Goal: Task Accomplishment & Management: Use online tool/utility

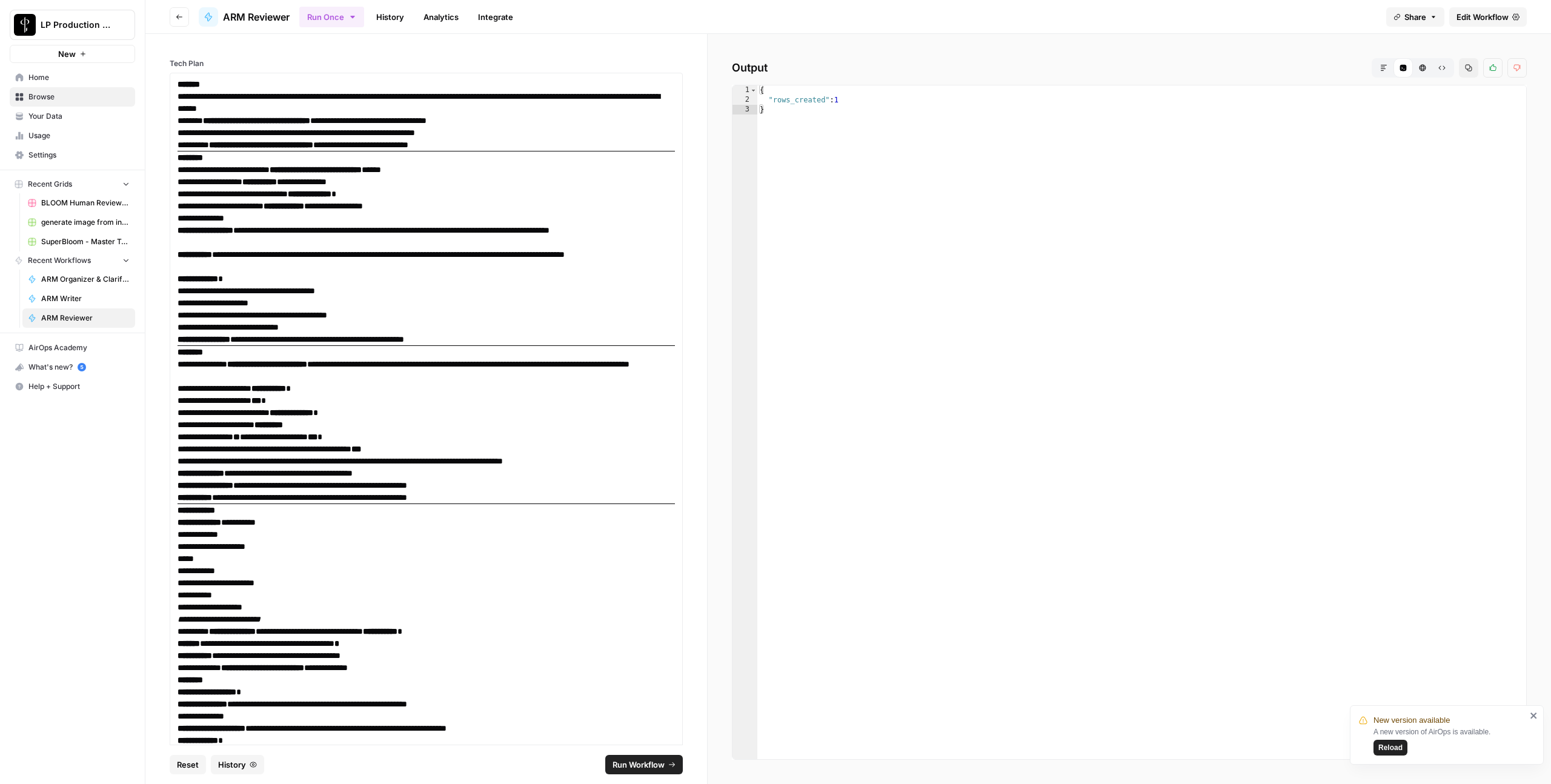
scroll to position [1547, 0]
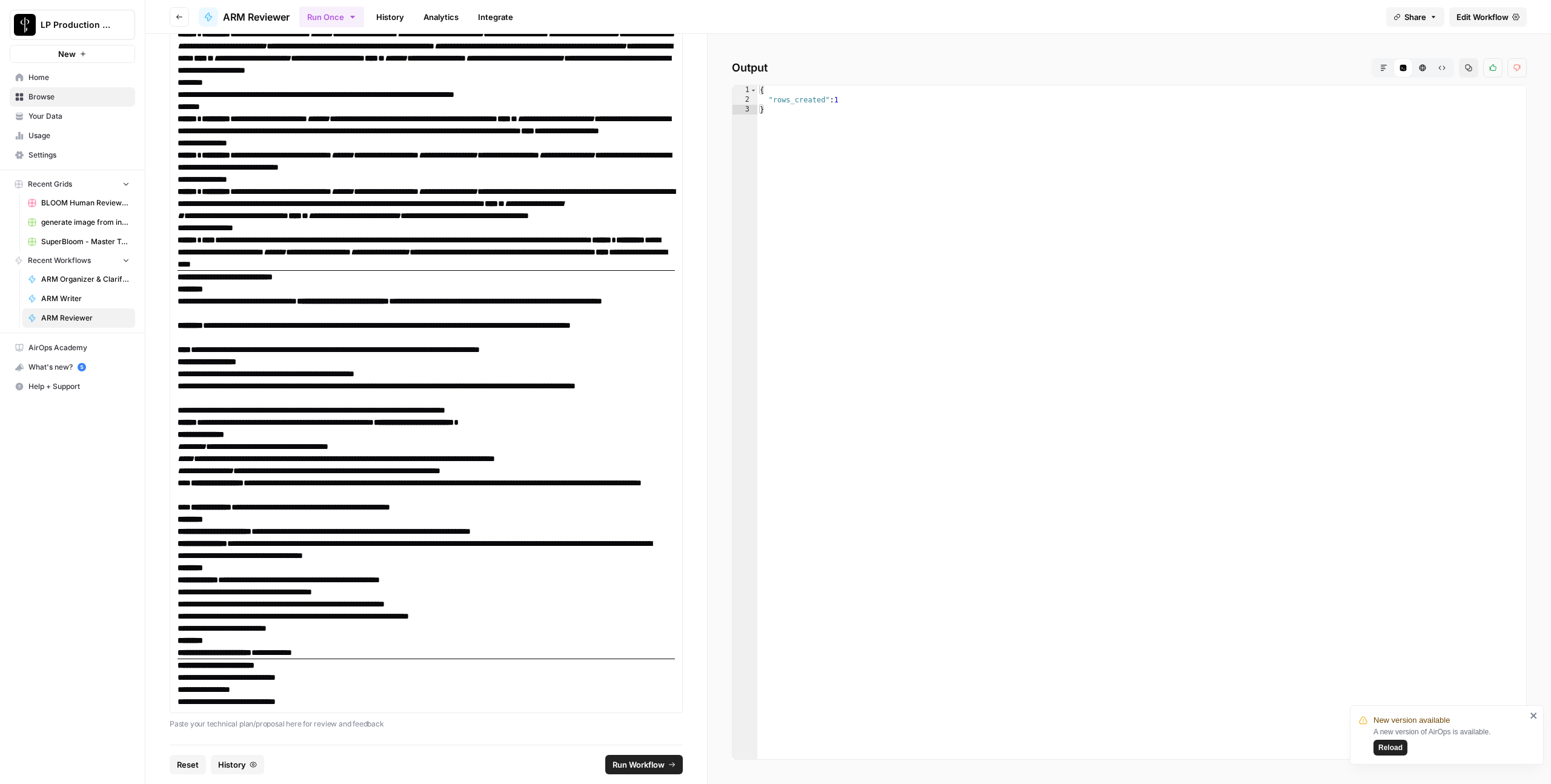
click at [68, 117] on span "Your Data" at bounding box center [79, 116] width 101 height 11
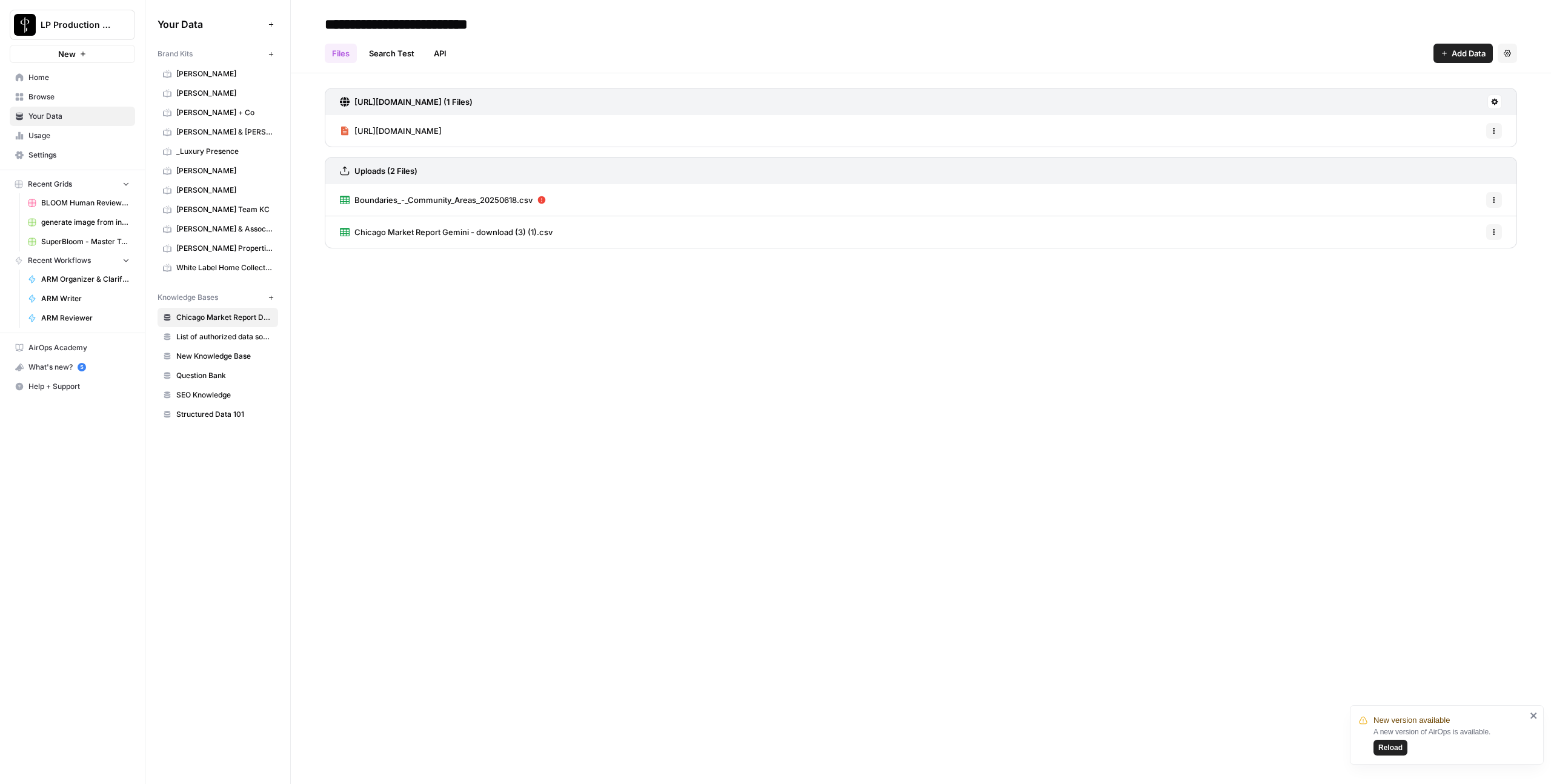
click at [53, 316] on span "ARM Reviewer" at bounding box center [85, 317] width 88 height 11
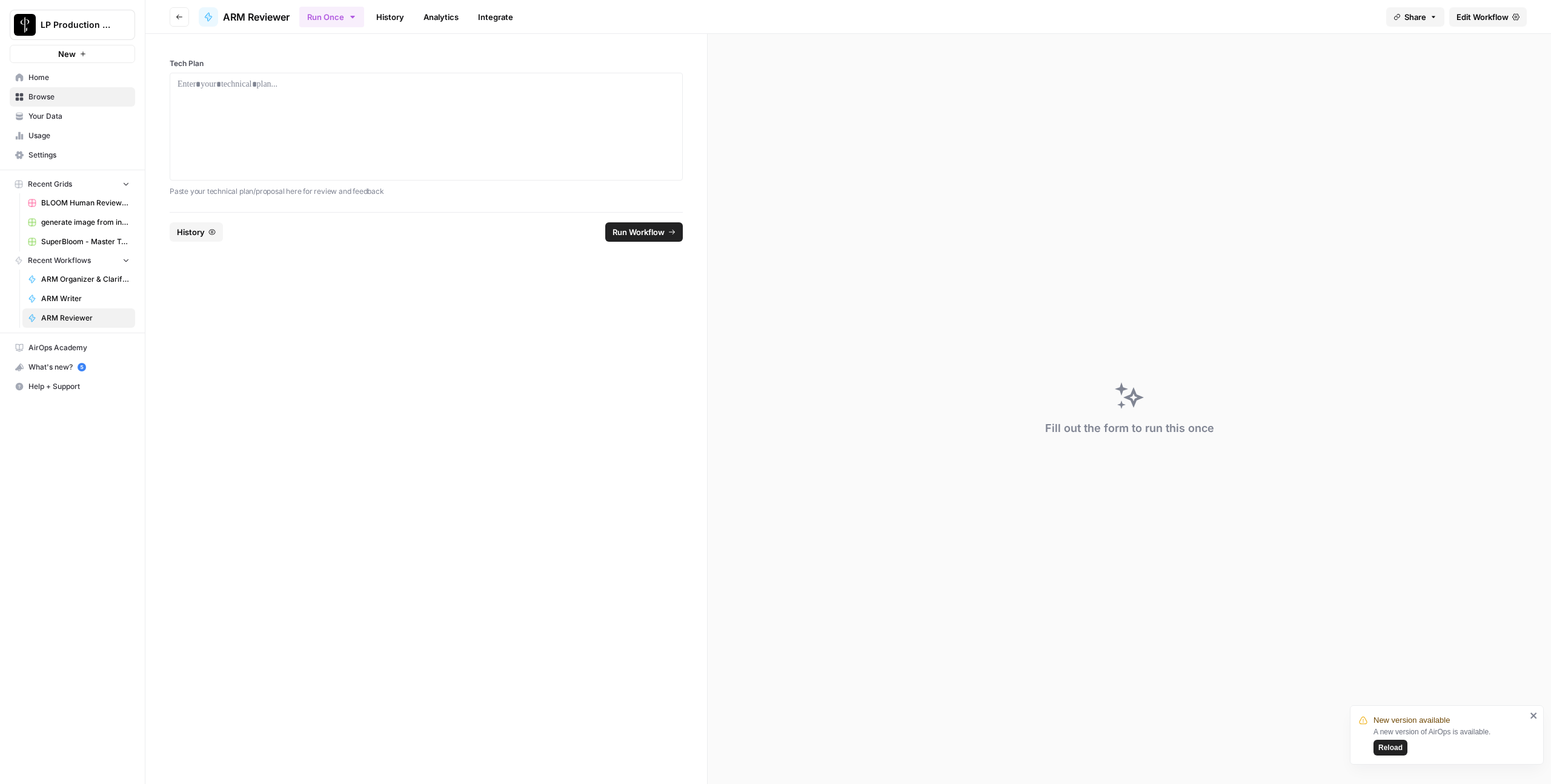
click at [403, 22] on link "History" at bounding box center [390, 17] width 43 height 19
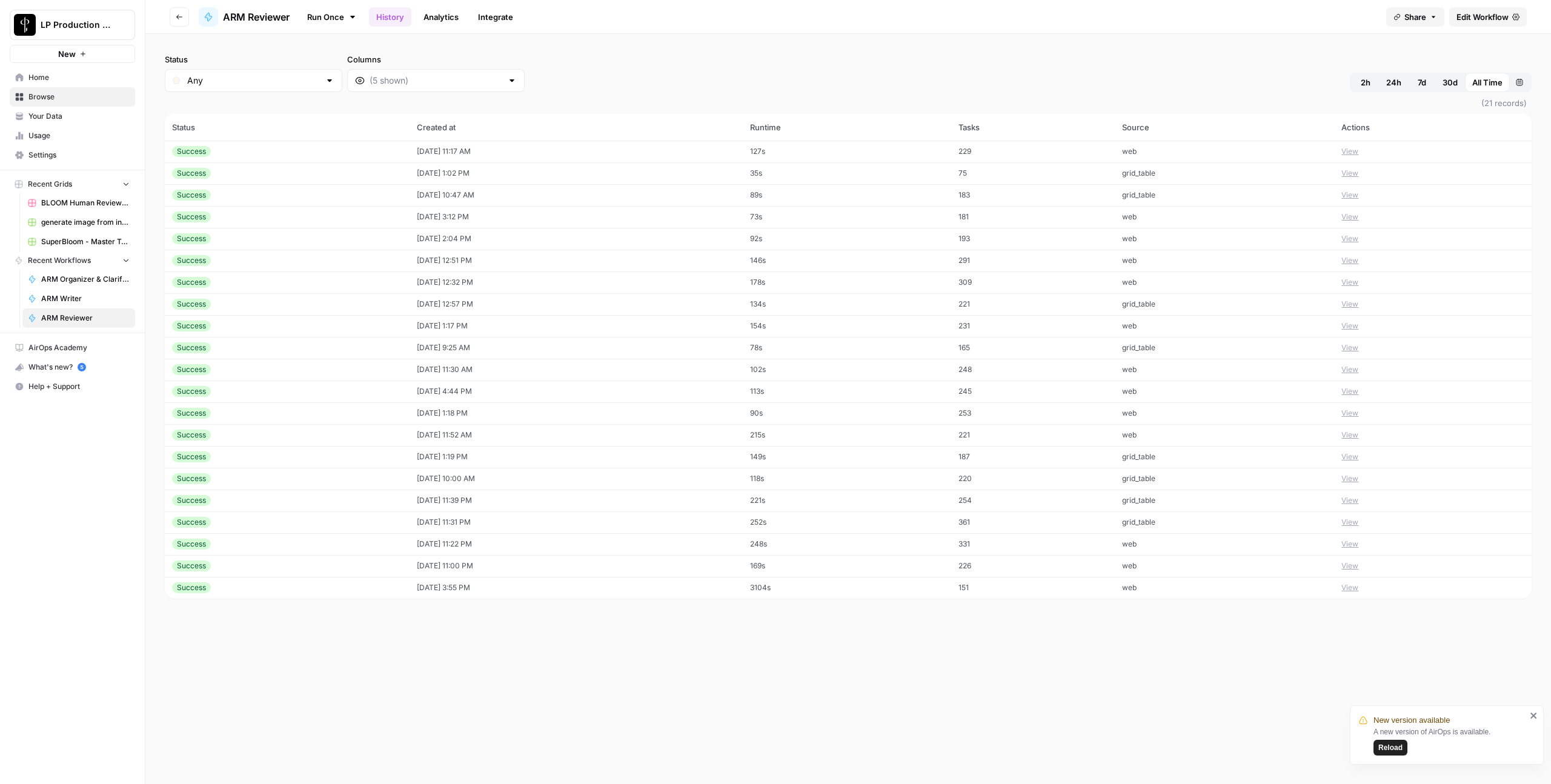
click at [485, 157] on td "[DATE] 11:17 AM" at bounding box center [576, 151] width 333 height 22
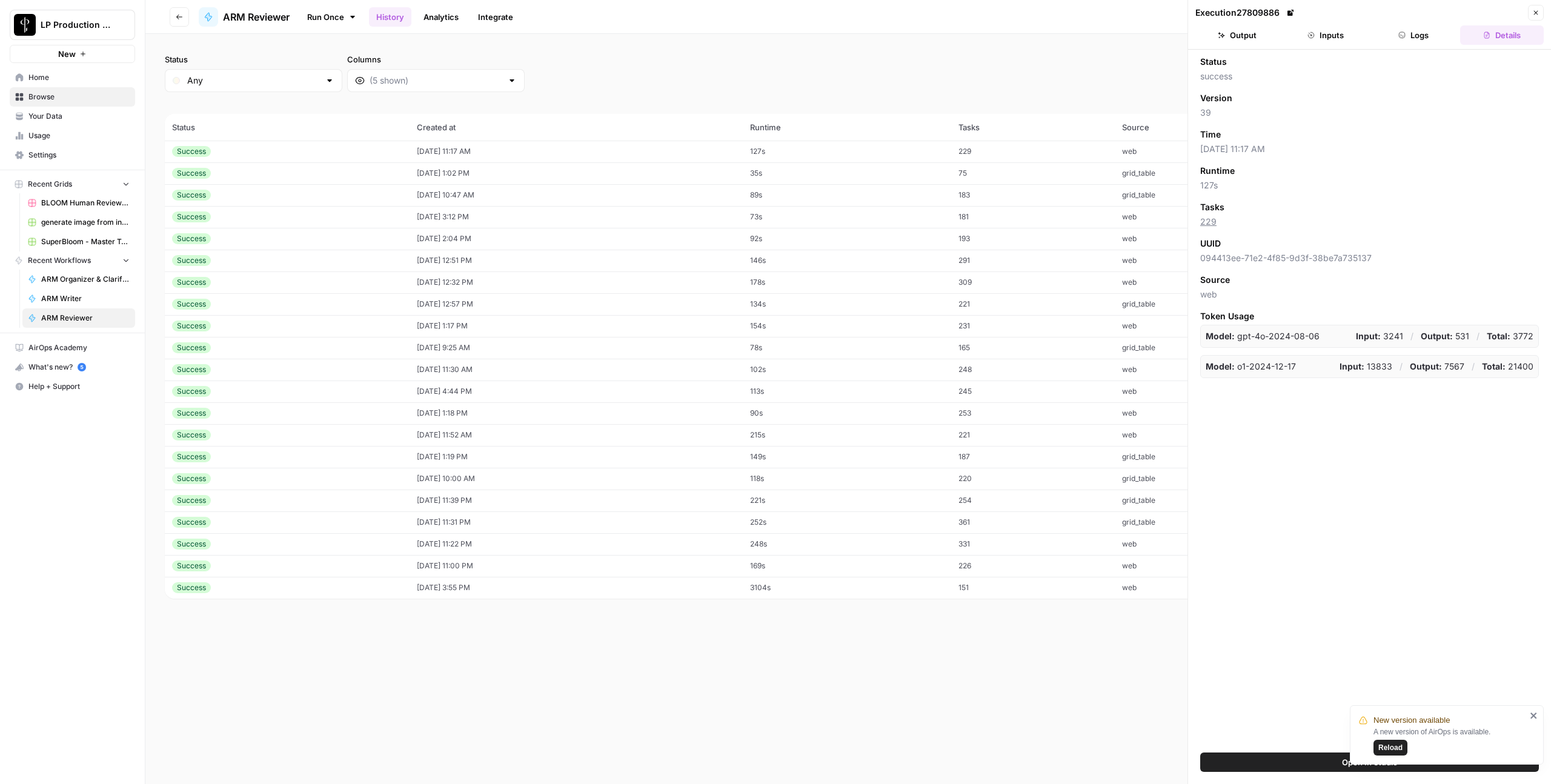
click at [1227, 40] on button "Output" at bounding box center [1237, 35] width 84 height 19
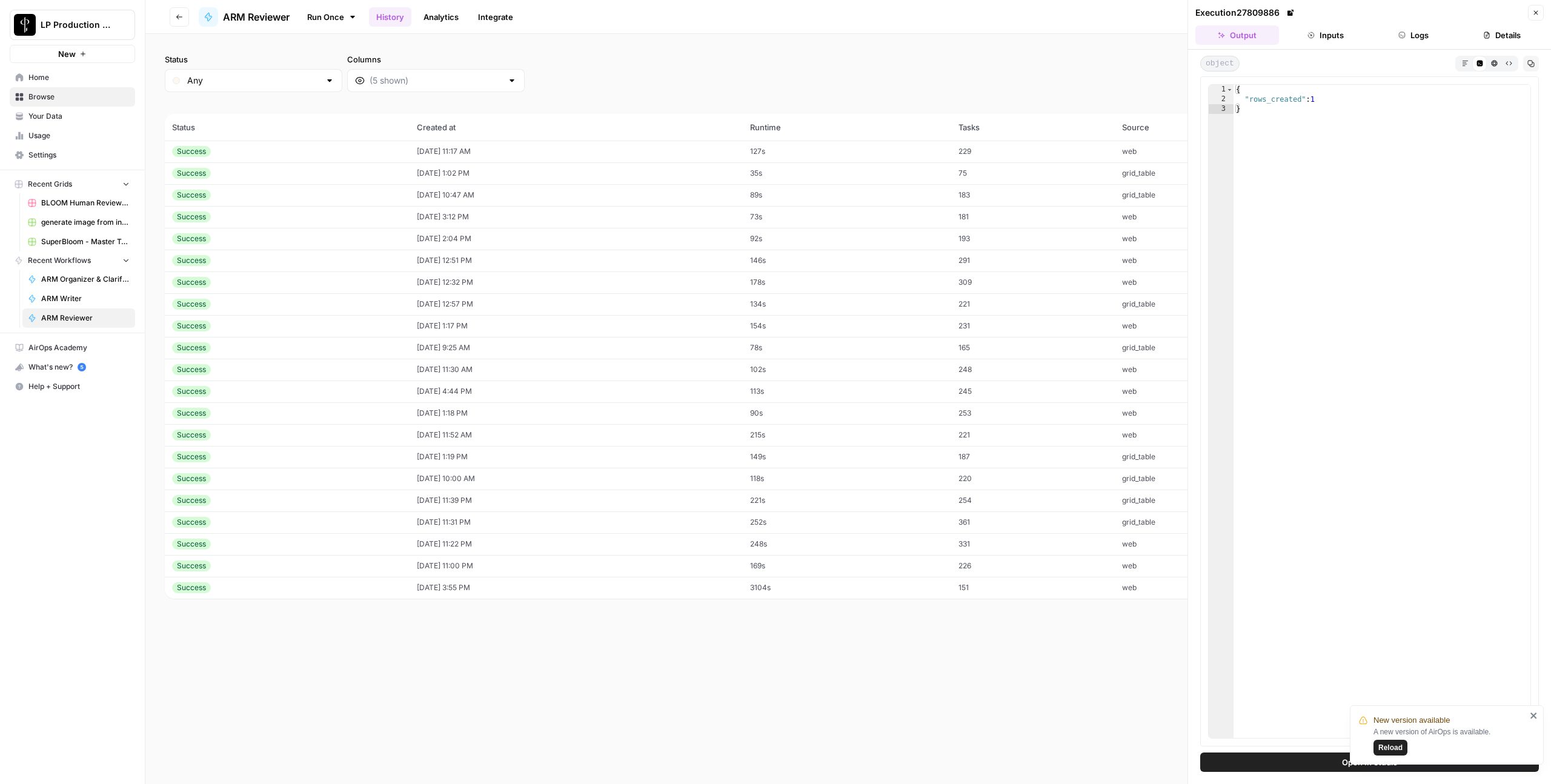
click at [1432, 40] on button "Logs" at bounding box center [1414, 35] width 84 height 19
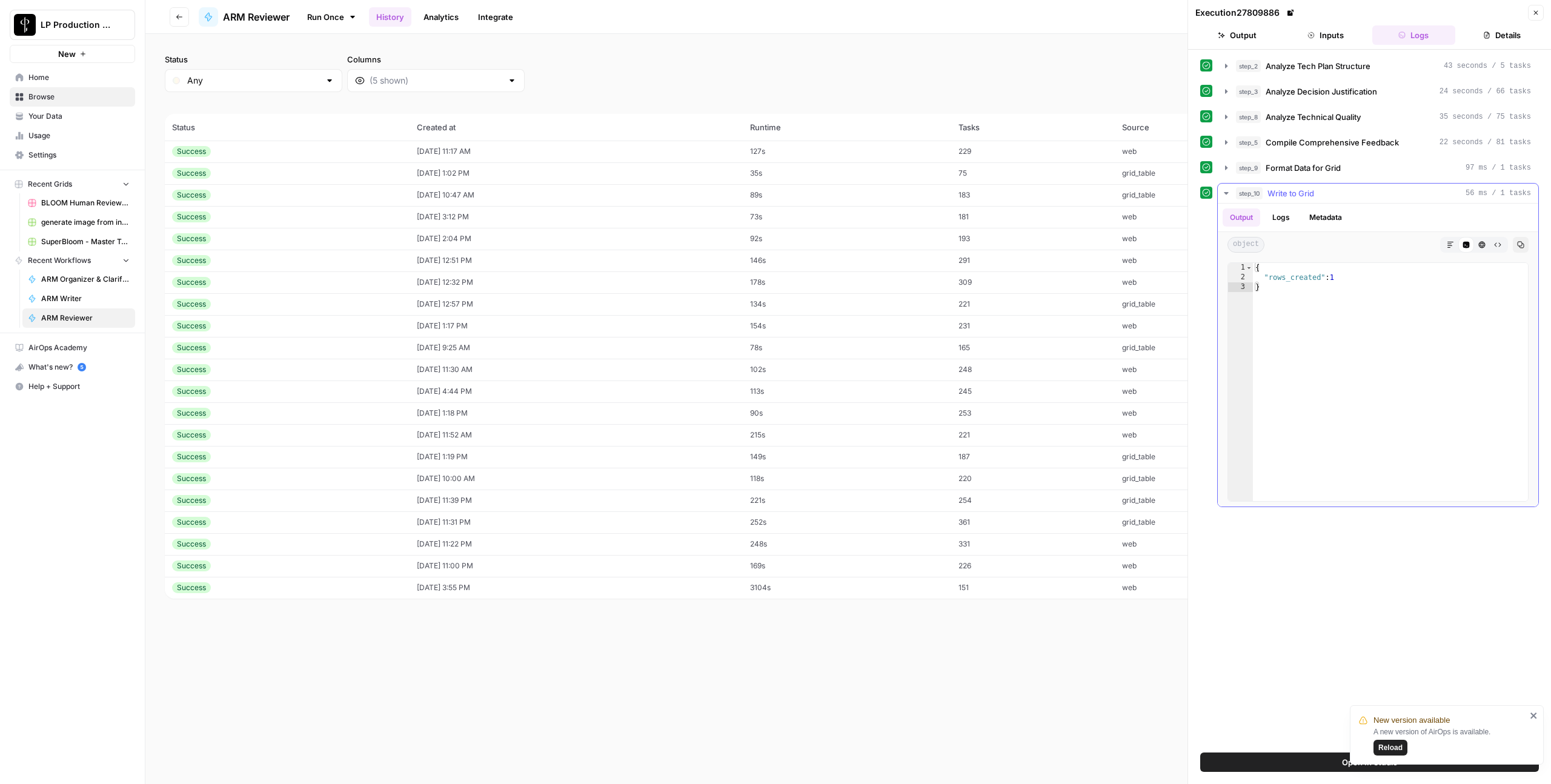
click at [1277, 217] on button "Logs" at bounding box center [1281, 217] width 32 height 18
click at [1313, 215] on button "Metadata" at bounding box center [1326, 217] width 47 height 18
click at [1290, 421] on div "step_2 Analyze Tech Plan Structure 43 seconds / 5 tasks step_3 Analyze Decision…" at bounding box center [1370, 401] width 339 height 690
click at [459, 15] on link "Analytics" at bounding box center [441, 17] width 49 height 19
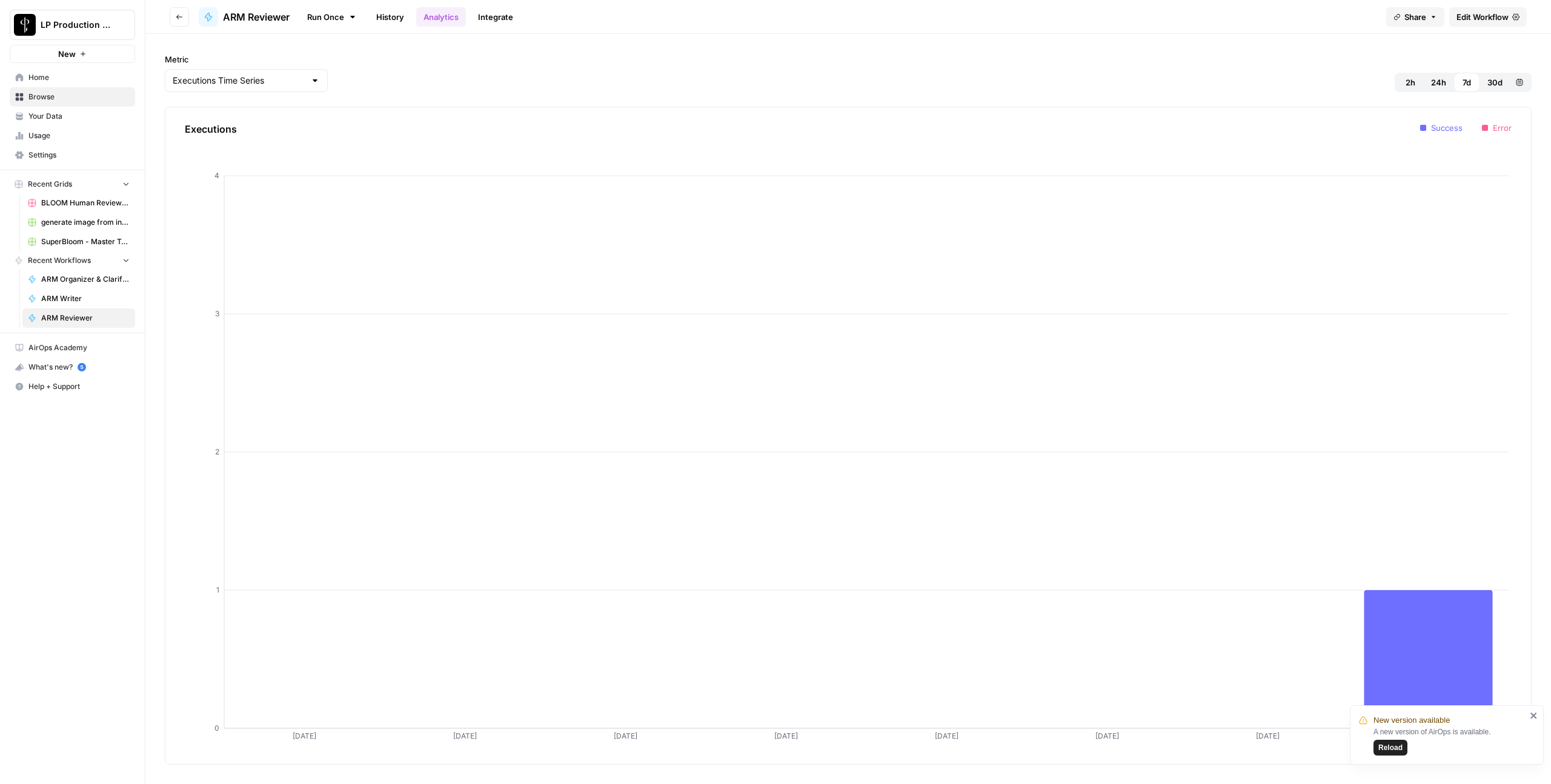
click at [392, 20] on link "History" at bounding box center [390, 17] width 43 height 19
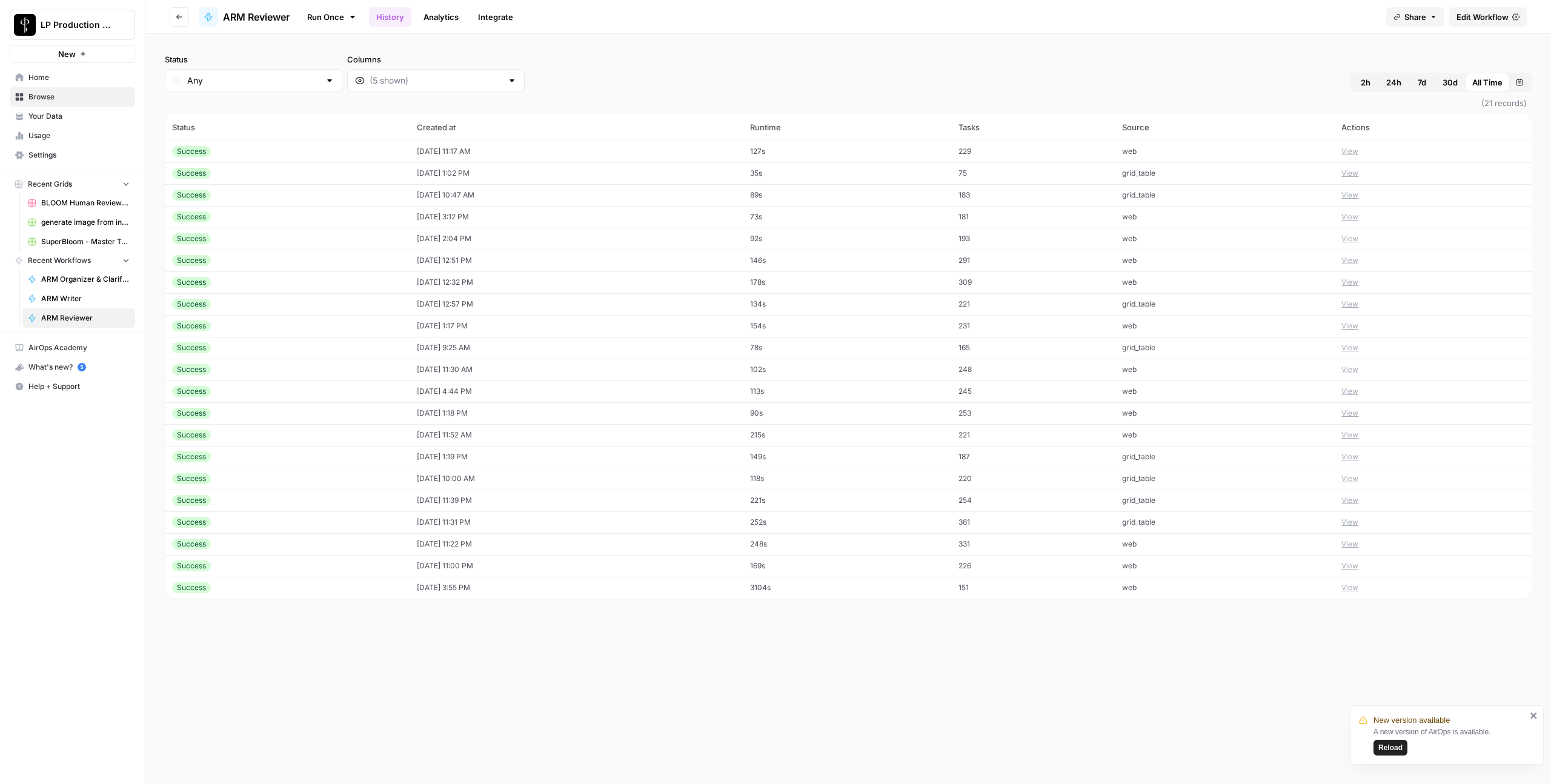
click at [357, 19] on icon at bounding box center [352, 16] width 10 height 10
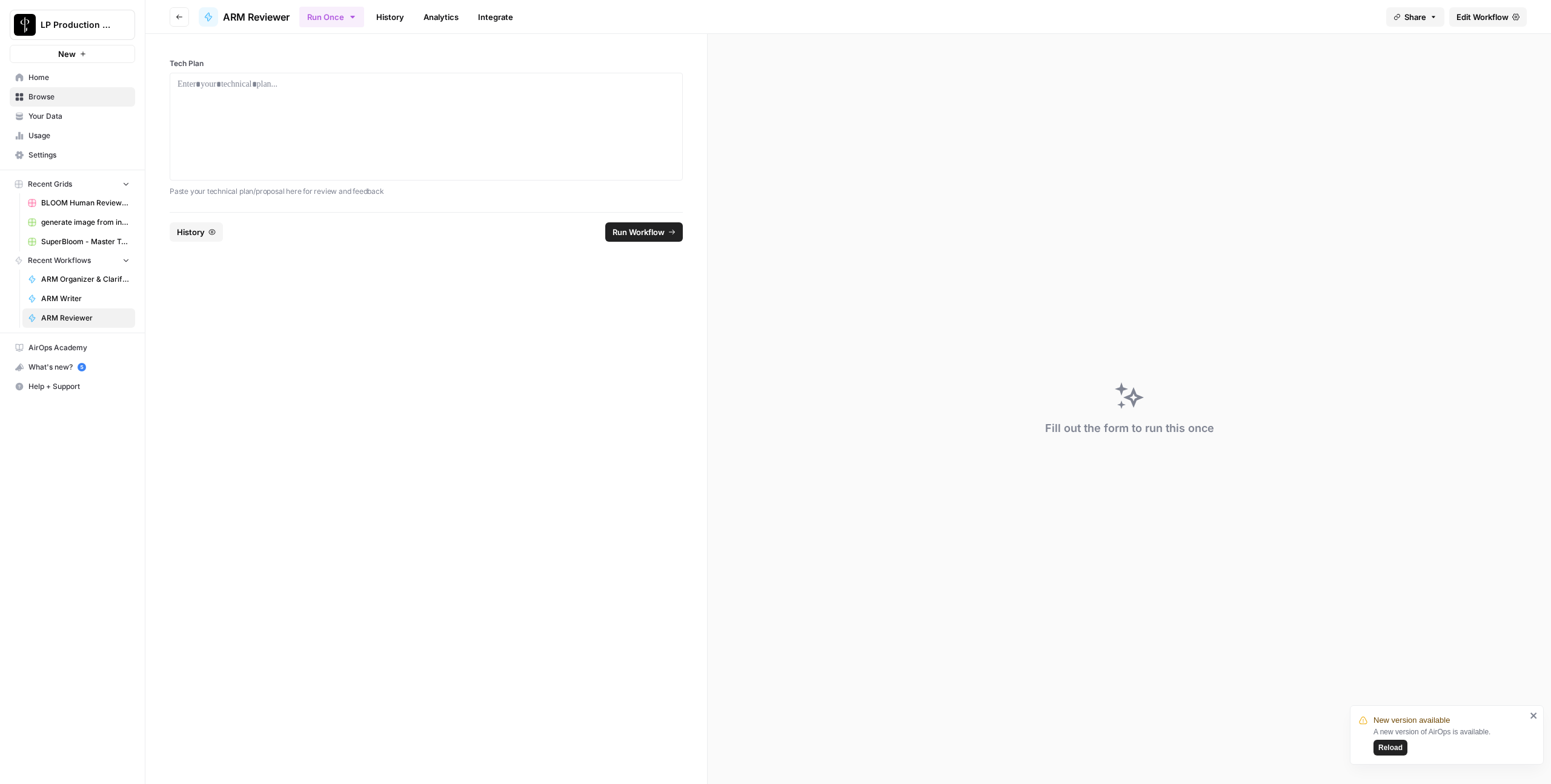
click at [255, 21] on span "ARM Reviewer" at bounding box center [256, 16] width 67 height 14
click at [166, 23] on div "LP Production Workloads" at bounding box center [195, 24] width 91 height 11
click at [173, 16] on div "LP Production Workloads" at bounding box center [195, 25] width 109 height 22
click at [178, 14] on div "LP Production Workloads" at bounding box center [195, 25] width 109 height 22
click at [62, 186] on span "Recent Grids" at bounding box center [49, 184] width 44 height 11
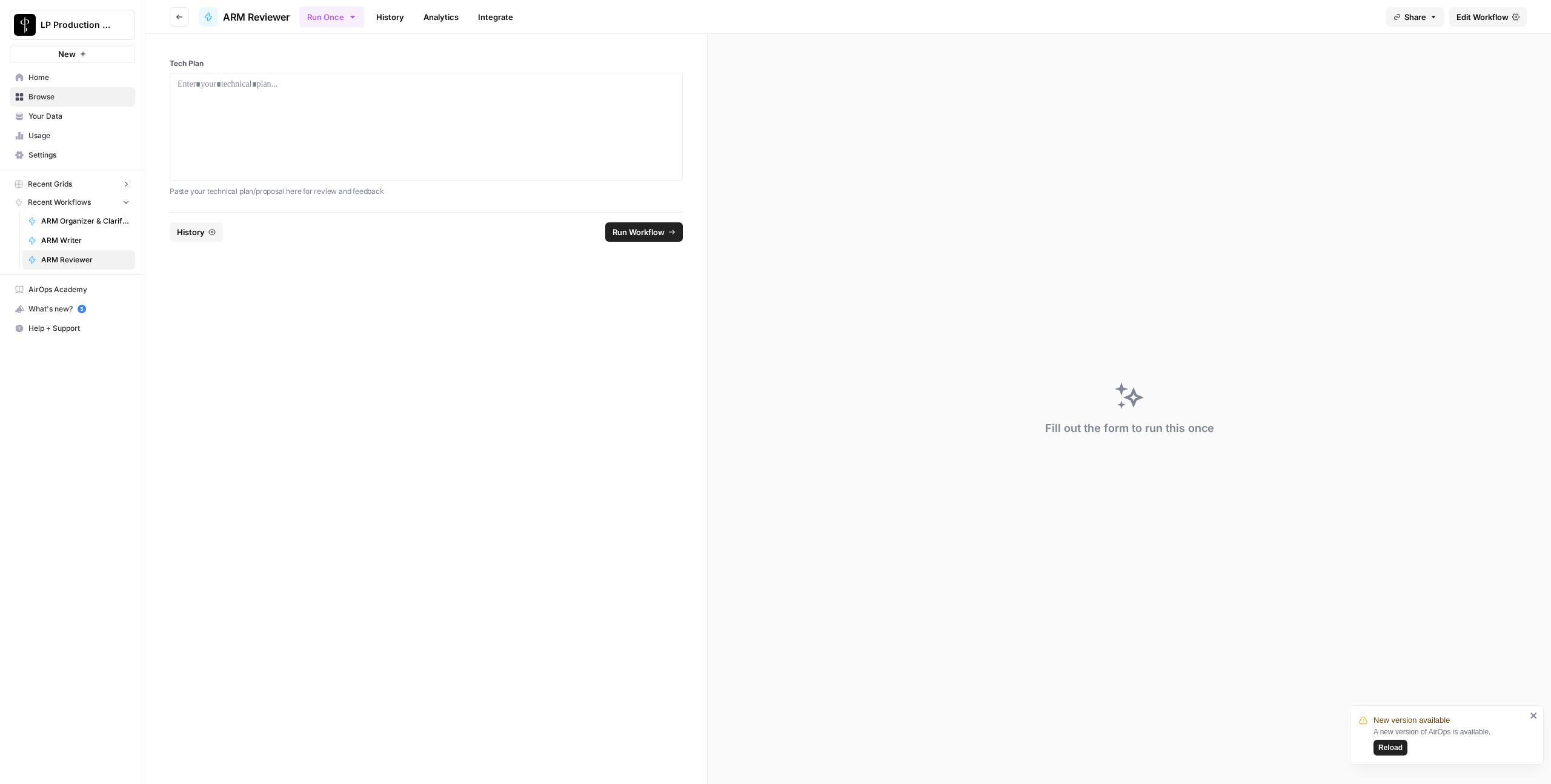
click at [62, 186] on span "Recent Grids" at bounding box center [49, 184] width 44 height 11
click at [61, 82] on span "Home" at bounding box center [79, 77] width 101 height 11
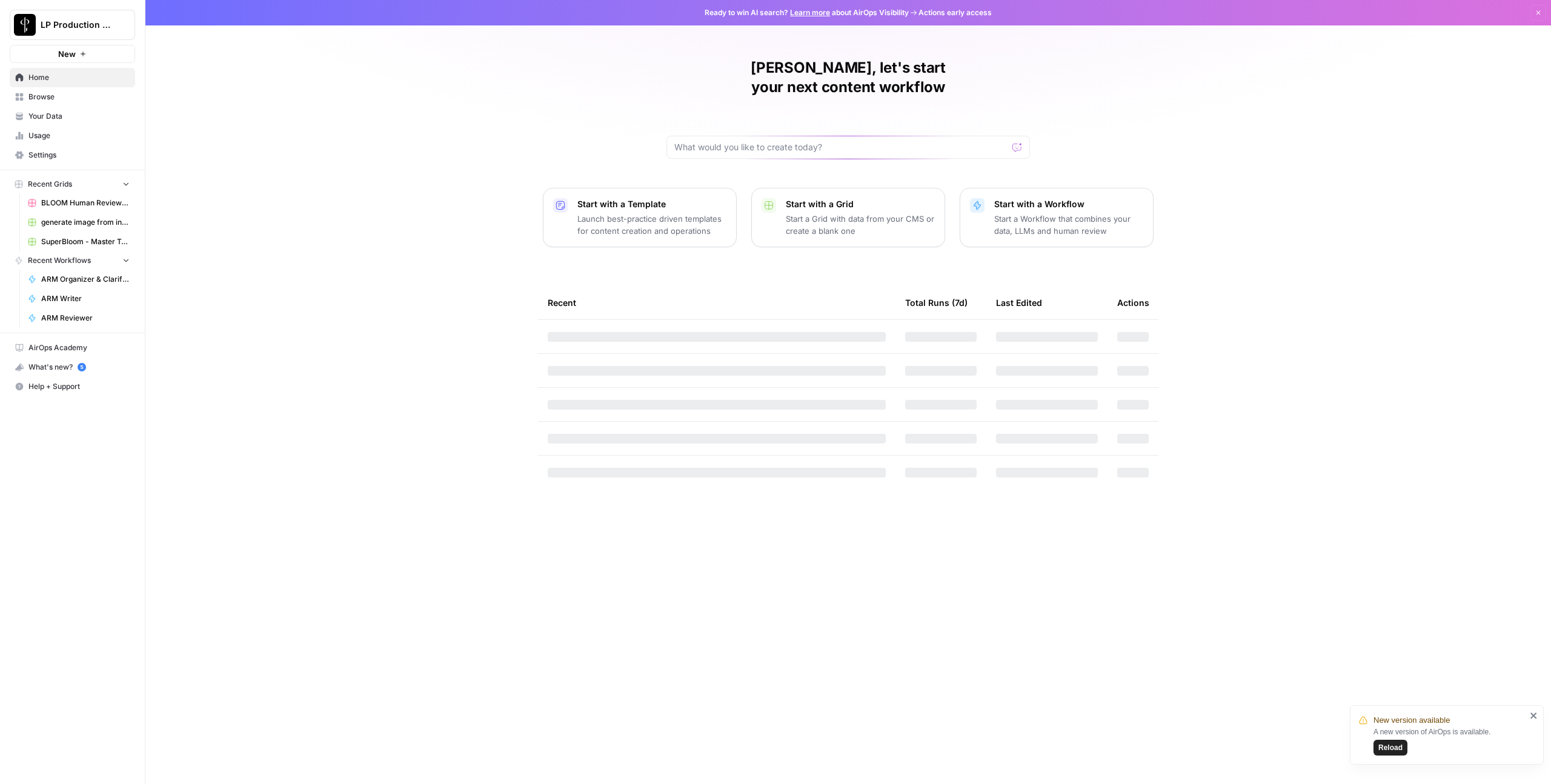
click at [64, 91] on span "Browse" at bounding box center [79, 97] width 101 height 11
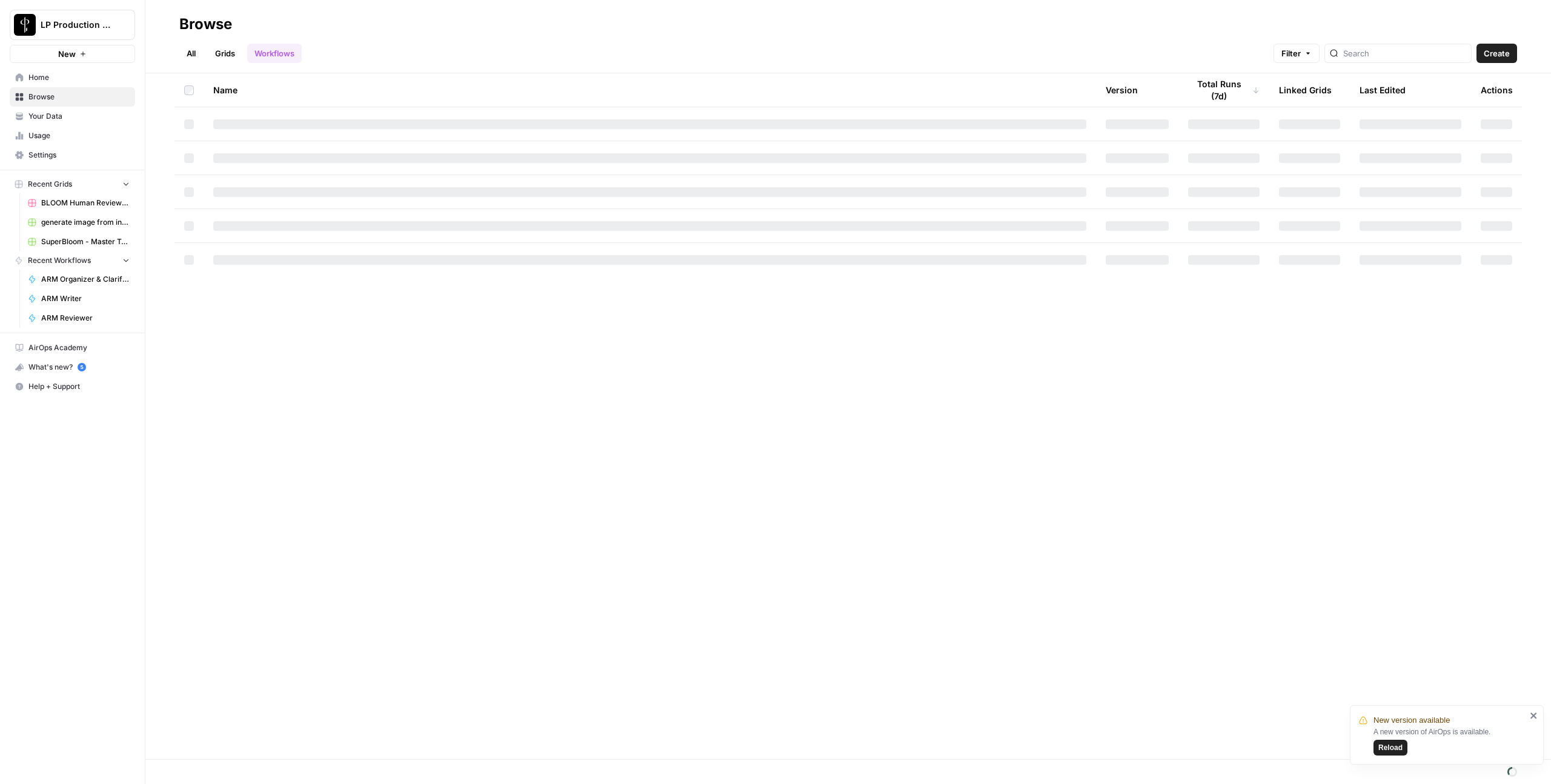
click at [217, 51] on link "Grids" at bounding box center [225, 53] width 34 height 19
click at [1371, 57] on input "search" at bounding box center [1394, 53] width 123 height 12
type input "arm"
click at [1397, 753] on button "Reload" at bounding box center [1390, 747] width 34 height 16
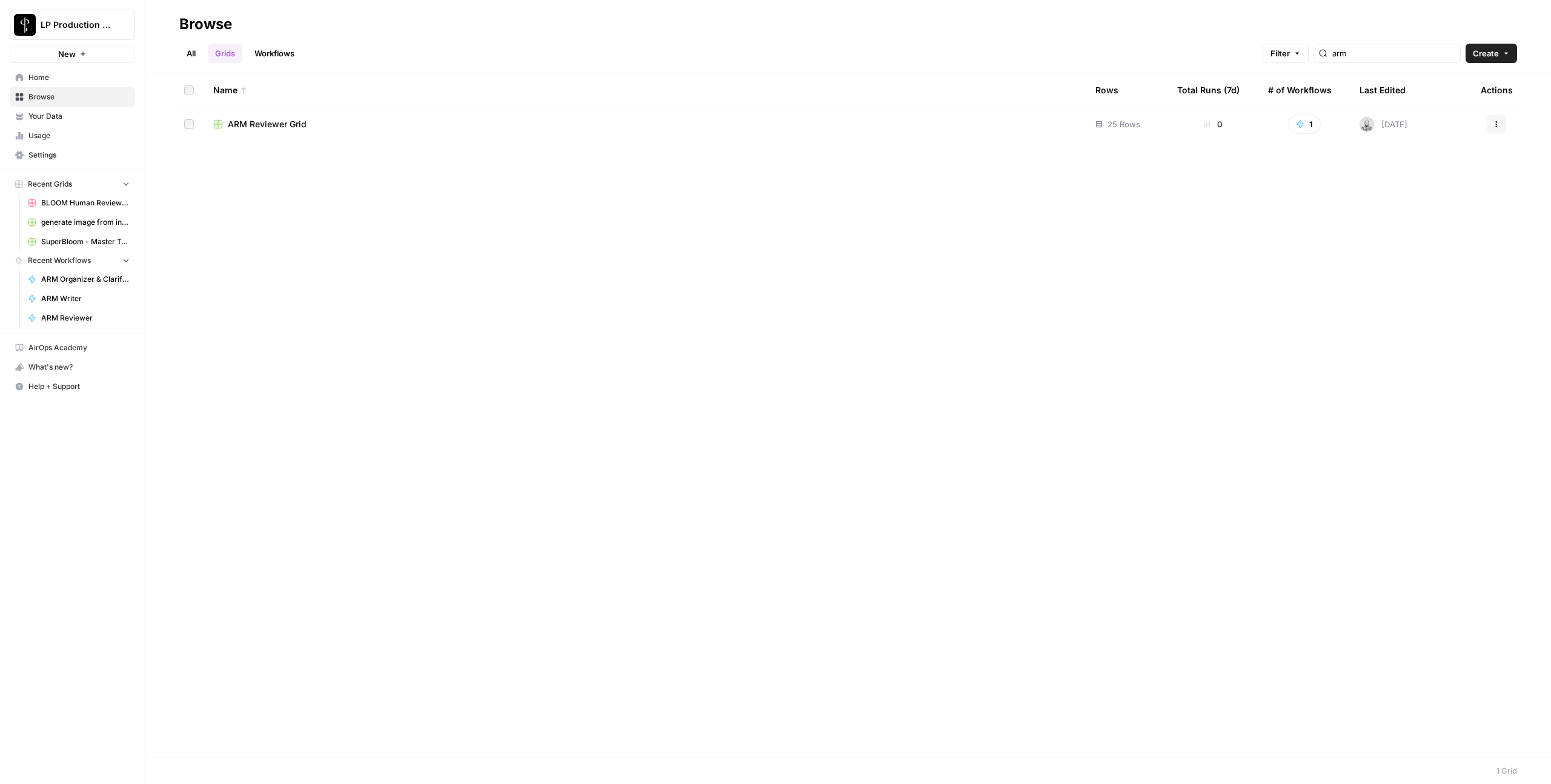
click at [230, 123] on span "ARM Reviewer Grid" at bounding box center [267, 124] width 79 height 12
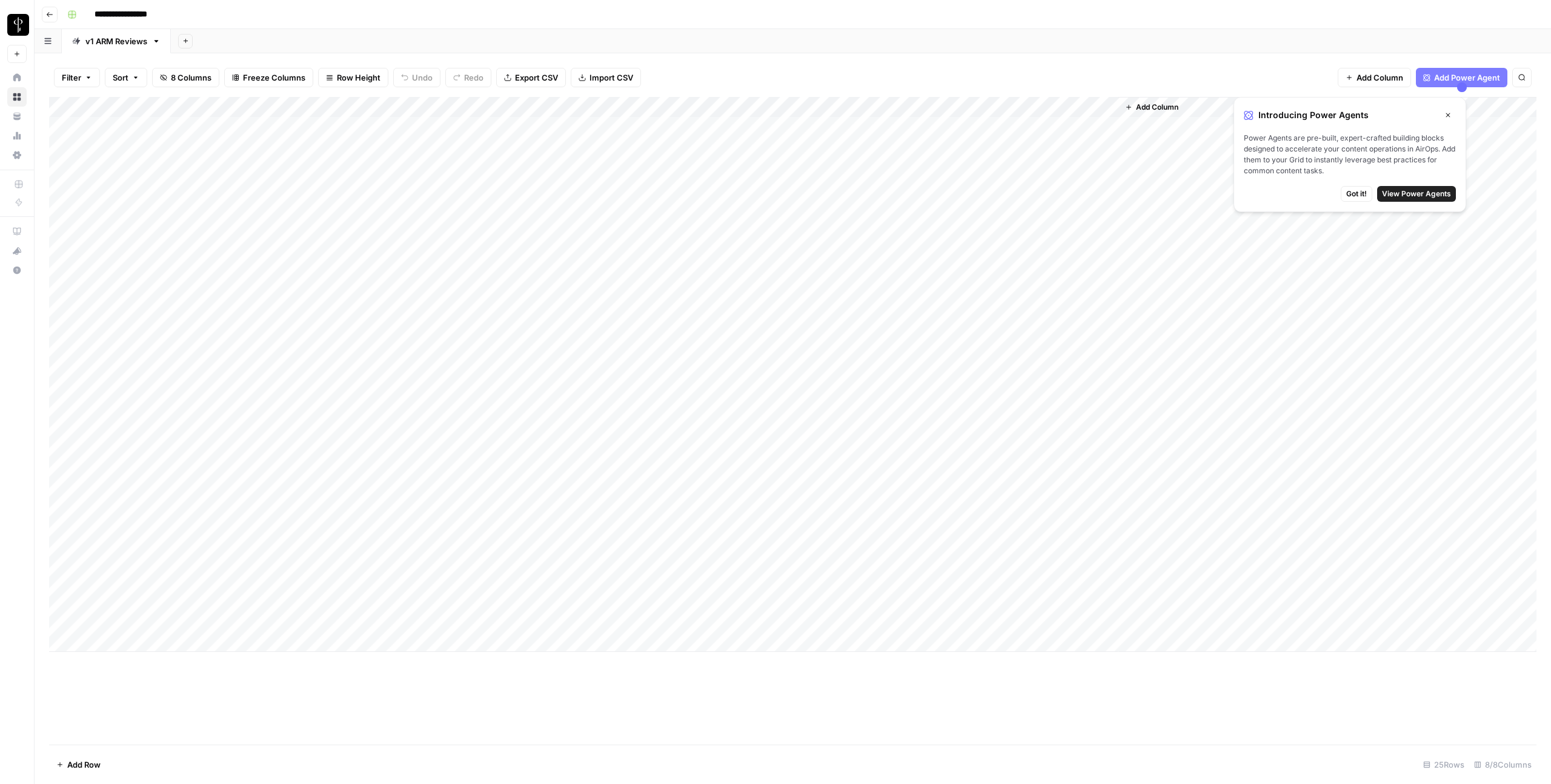
click at [1361, 198] on span "Got it!" at bounding box center [1357, 194] width 21 height 11
click at [324, 128] on div "Add Column" at bounding box center [793, 374] width 1487 height 555
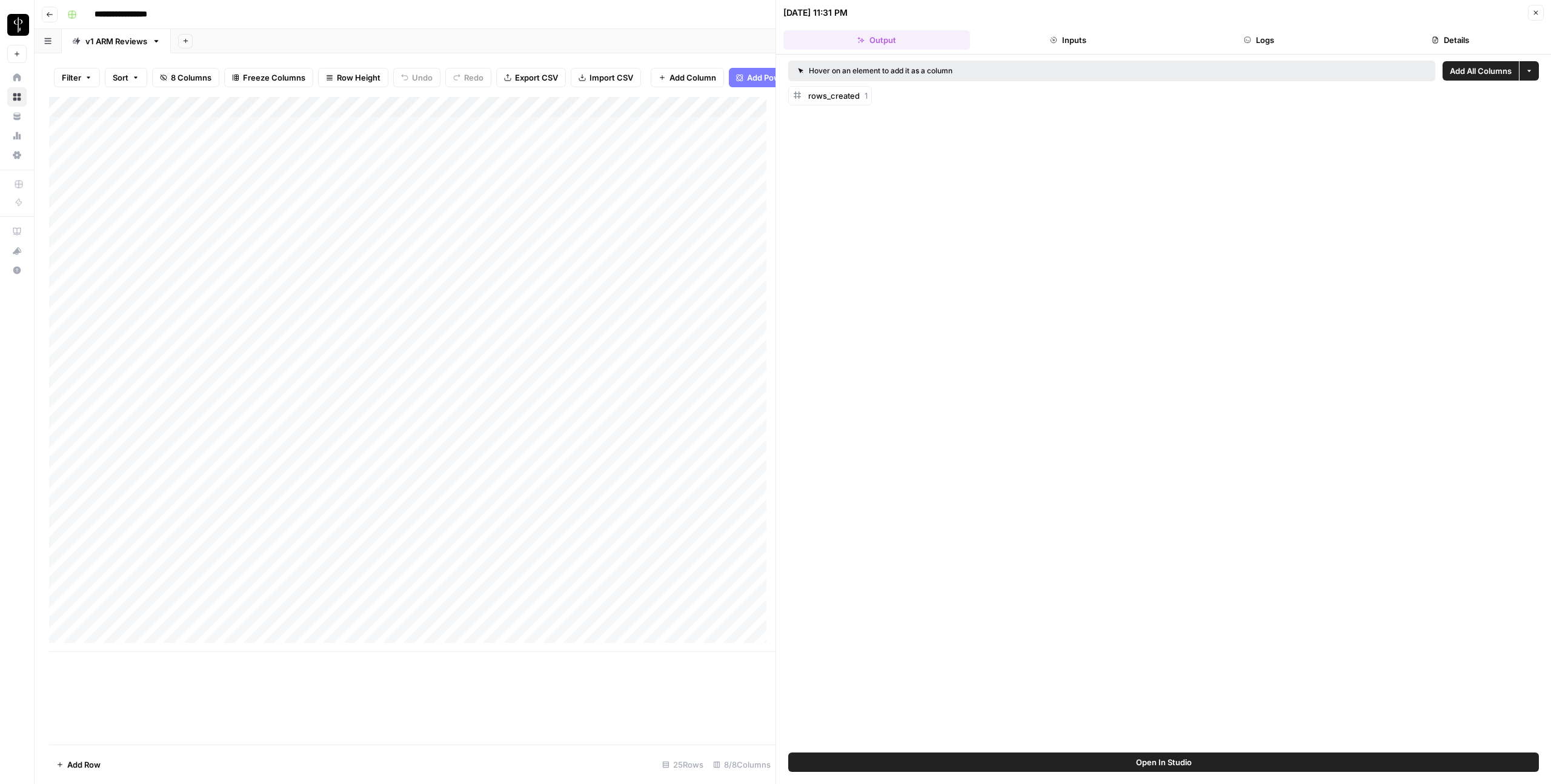
click at [294, 116] on div "Add Column" at bounding box center [413, 374] width 726 height 555
click at [365, 38] on div "Add Sheet" at bounding box center [861, 41] width 1380 height 24
click at [191, 132] on div "Add Column" at bounding box center [413, 374] width 726 height 555
click at [1089, 46] on button "Inputs" at bounding box center [1068, 40] width 186 height 19
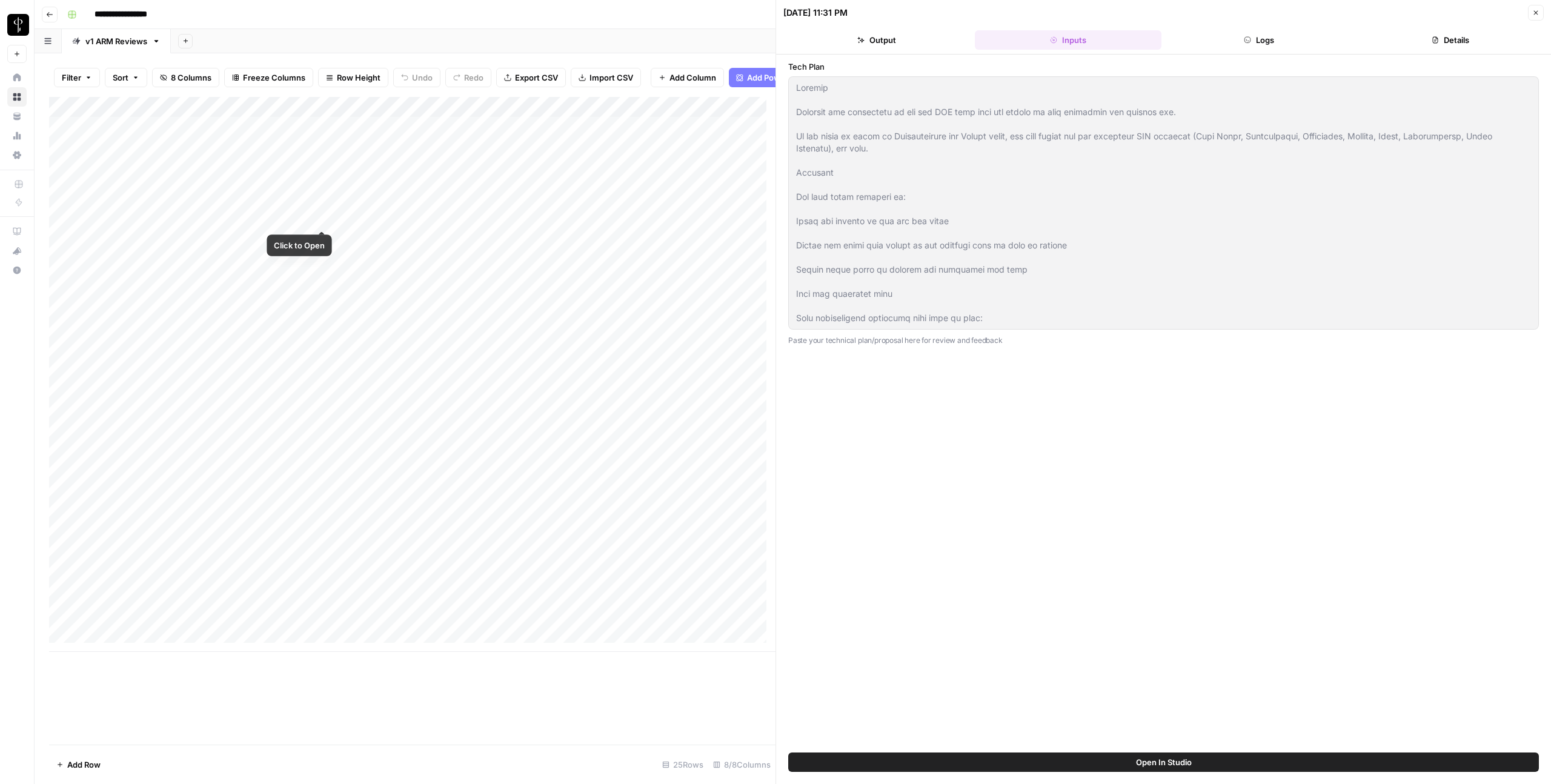
scroll to position [2, 0]
click at [1541, 13] on button "Close" at bounding box center [1535, 12] width 16 height 16
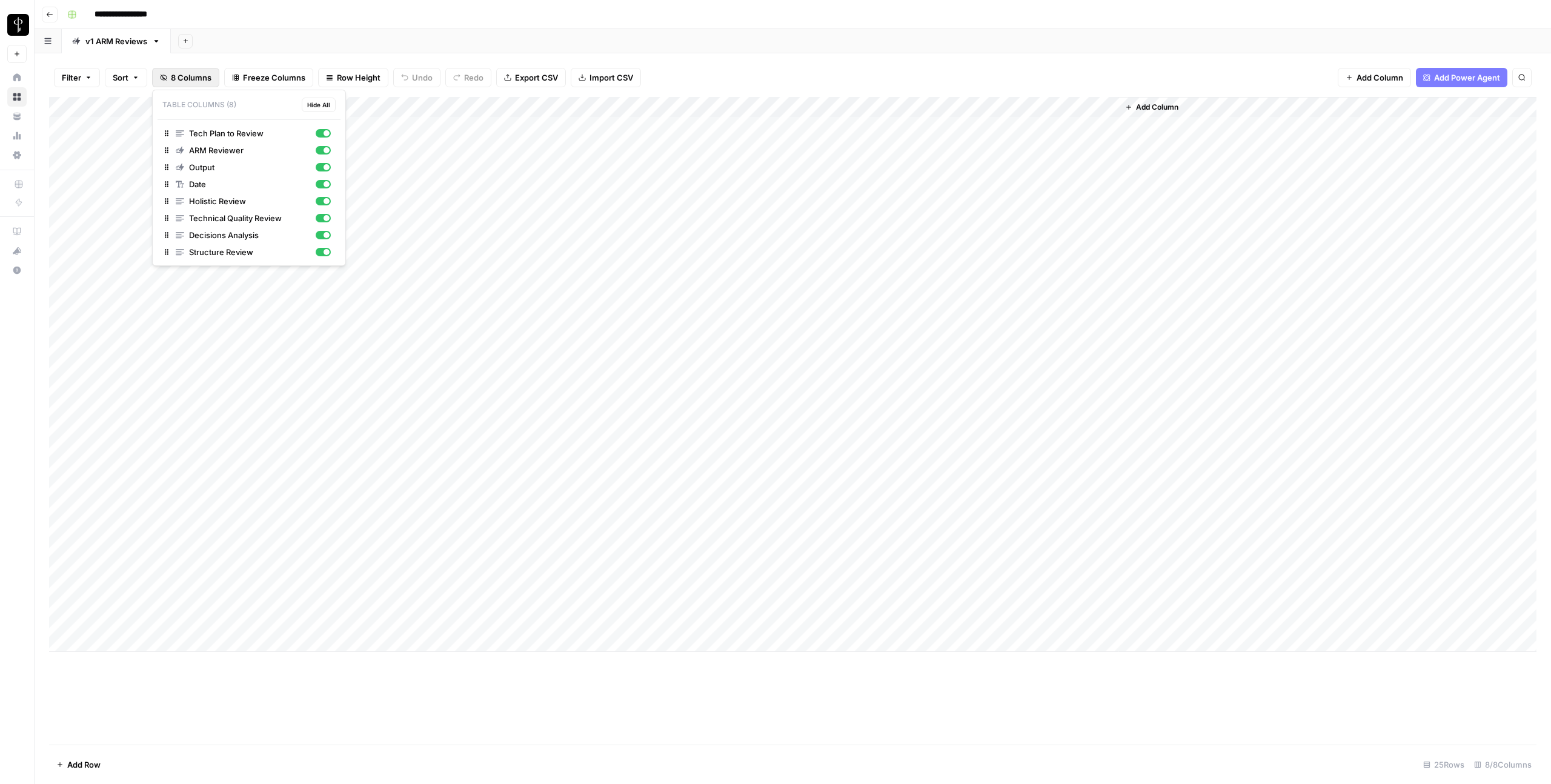
click at [183, 76] on span "8 Columns" at bounding box center [191, 77] width 40 height 12
click at [135, 84] on button "Sort" at bounding box center [126, 78] width 43 height 19
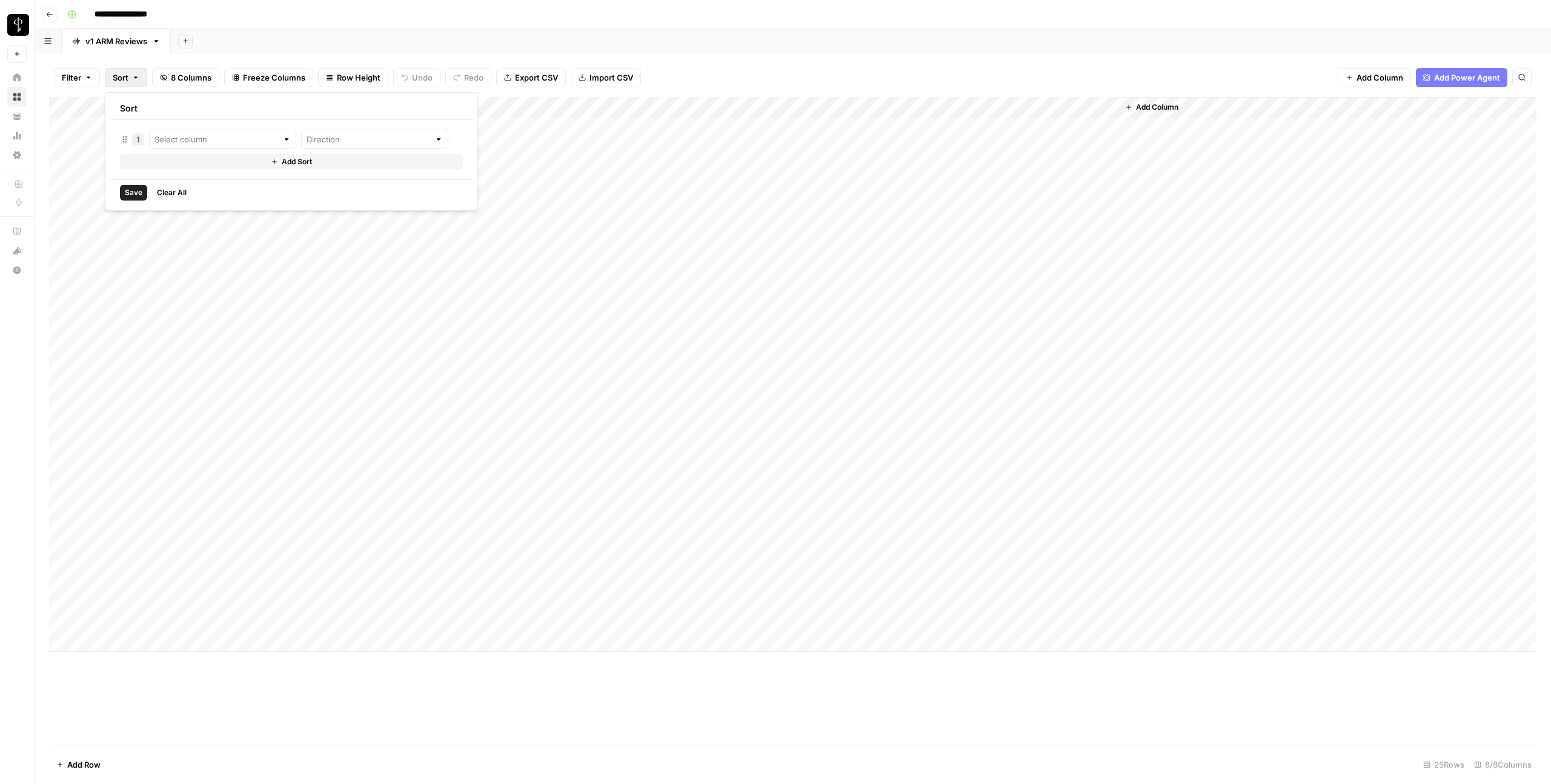
click at [222, 145] on div at bounding box center [222, 139] width 148 height 19
click at [219, 175] on button "Date" at bounding box center [206, 168] width 103 height 17
type input "Date"
click at [335, 145] on input "text" at bounding box center [391, 139] width 139 height 12
click at [336, 180] on span "Descending" at bounding box center [345, 185] width 104 height 12
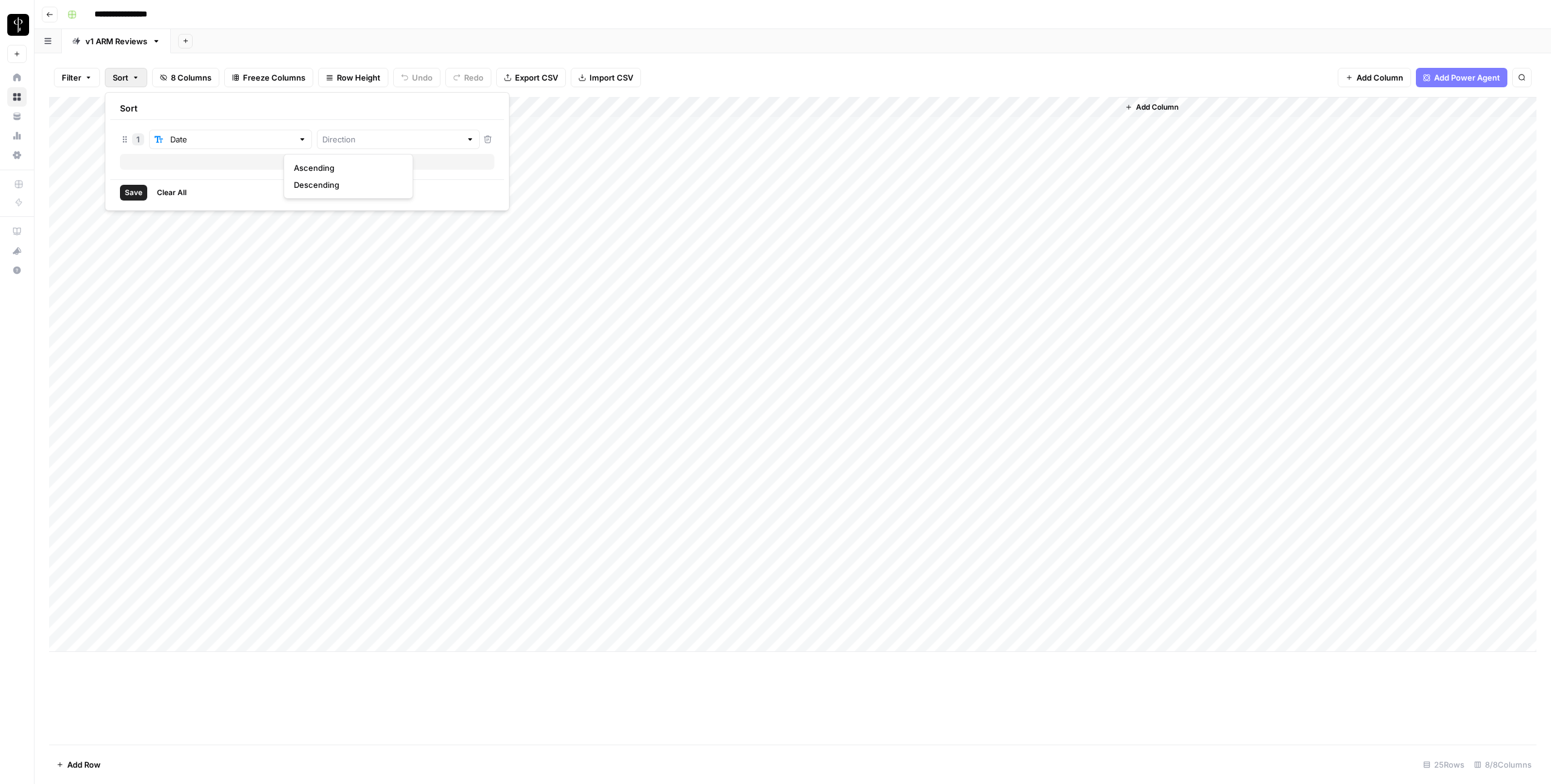
type input "Descending"
click at [122, 192] on button "Save" at bounding box center [133, 192] width 27 height 16
drag, startPoint x: 243, startPoint y: 106, endPoint x: 349, endPoint y: 95, distance: 106.6
click at [349, 95] on div "Filter 1 Sort Clear sorts 8 Columns Freeze Columns Row Height Undo Redo Export …" at bounding box center [792, 419] width 1517 height 731
click at [431, 108] on div "Add Column" at bounding box center [793, 374] width 1487 height 555
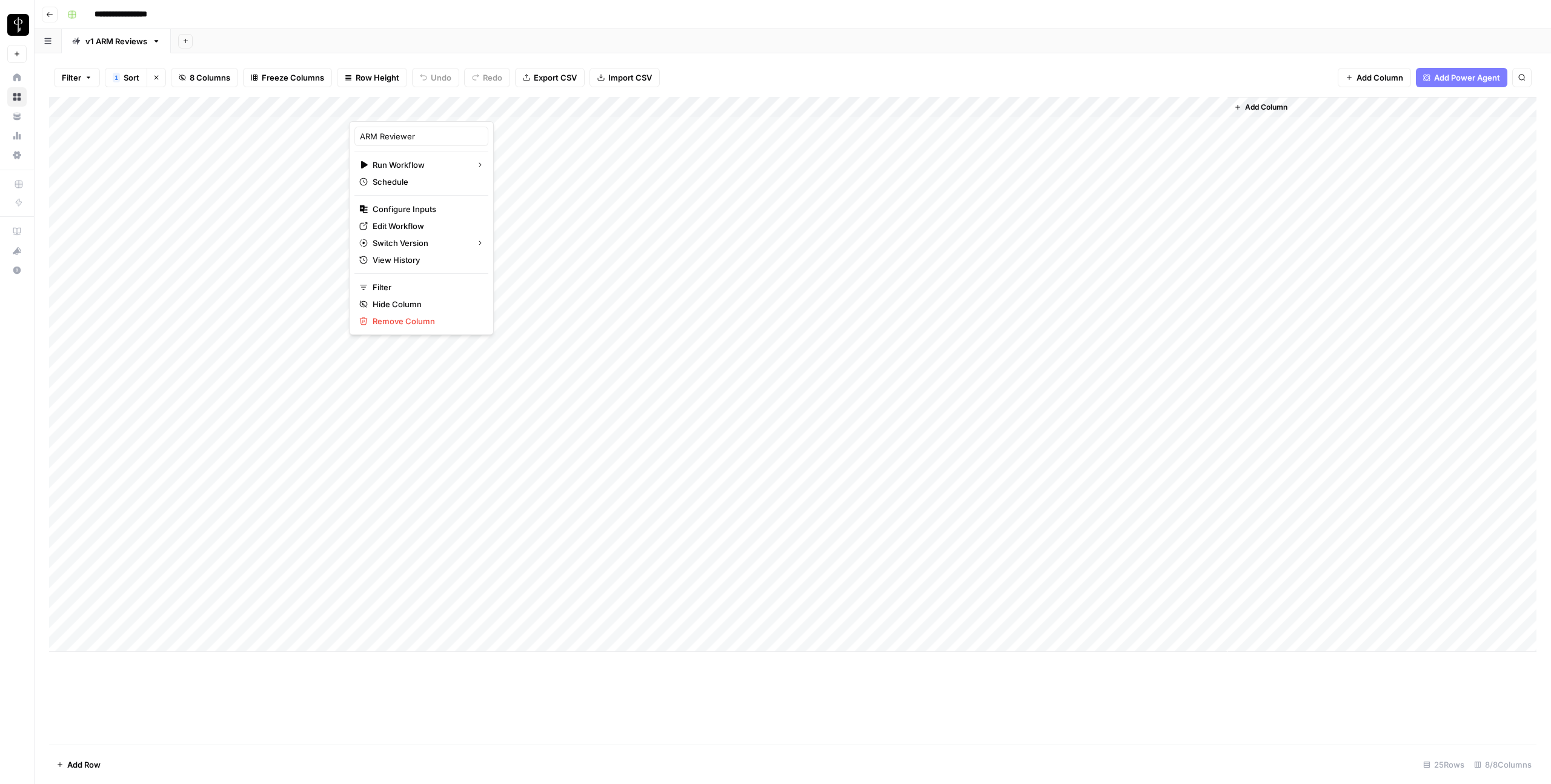
click at [486, 143] on div "Add Column" at bounding box center [793, 374] width 1487 height 555
click at [410, 130] on div "Add Column" at bounding box center [793, 374] width 1487 height 555
click at [428, 464] on div "Add Column" at bounding box center [793, 374] width 1487 height 555
click at [424, 477] on div "Add Column" at bounding box center [793, 374] width 1487 height 555
click at [296, 475] on div "Add Column" at bounding box center [793, 374] width 1487 height 555
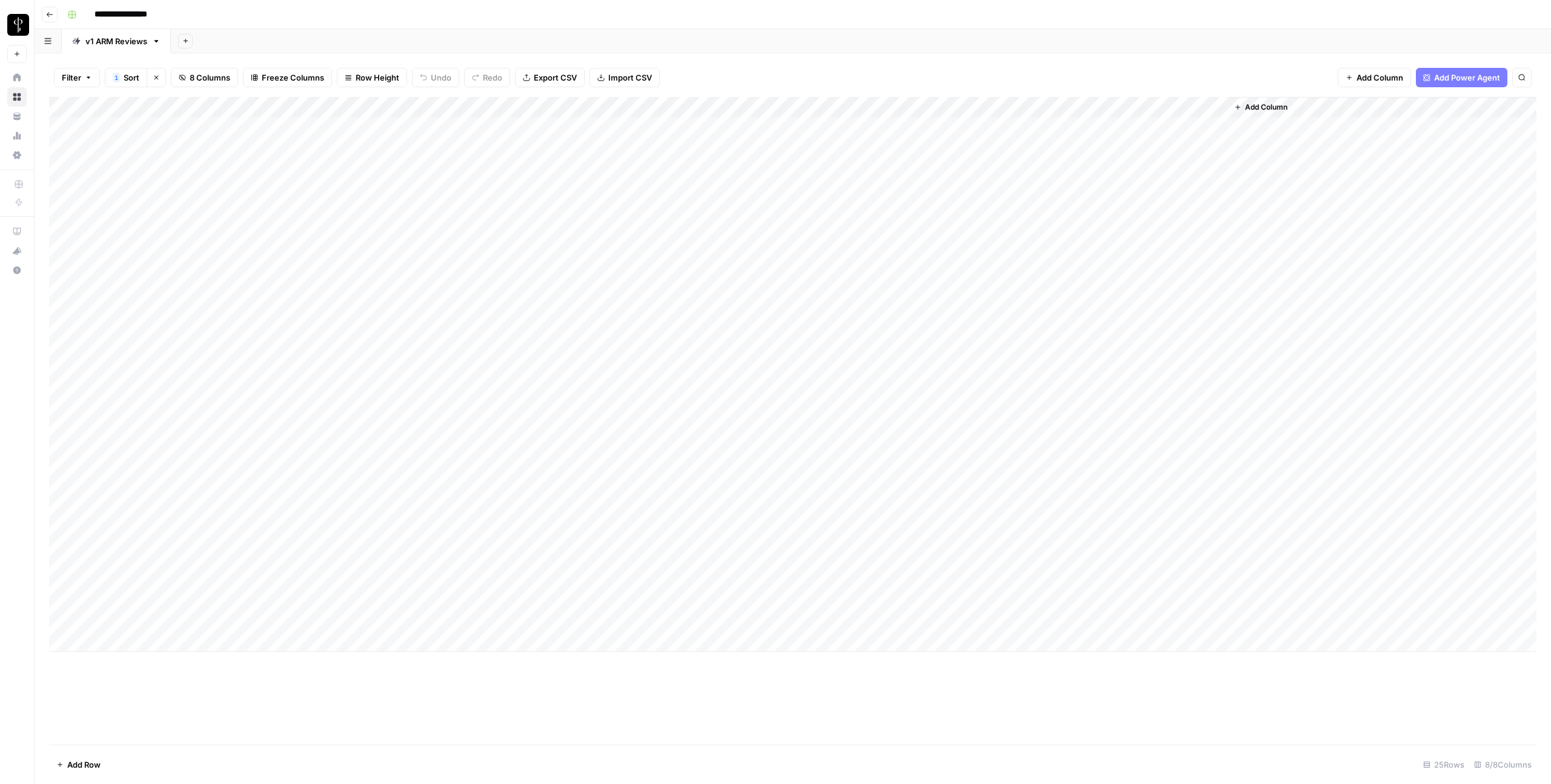
click at [771, 123] on div "Add Column" at bounding box center [793, 374] width 1487 height 555
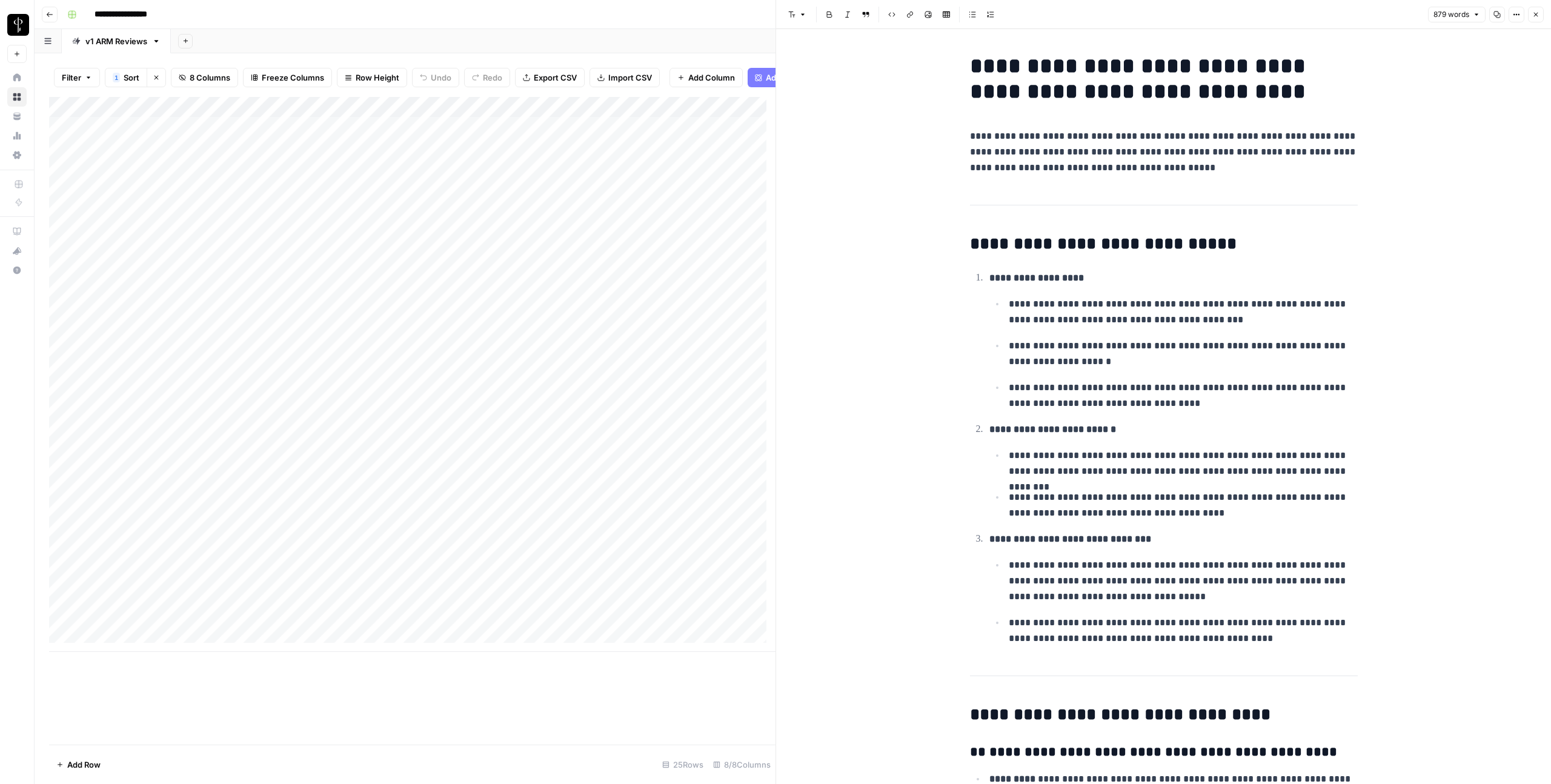
click at [738, 130] on div "Add Column" at bounding box center [413, 374] width 726 height 555
click at [746, 145] on div "Add Column" at bounding box center [413, 374] width 726 height 555
click at [1533, 19] on button "Close" at bounding box center [1535, 14] width 16 height 16
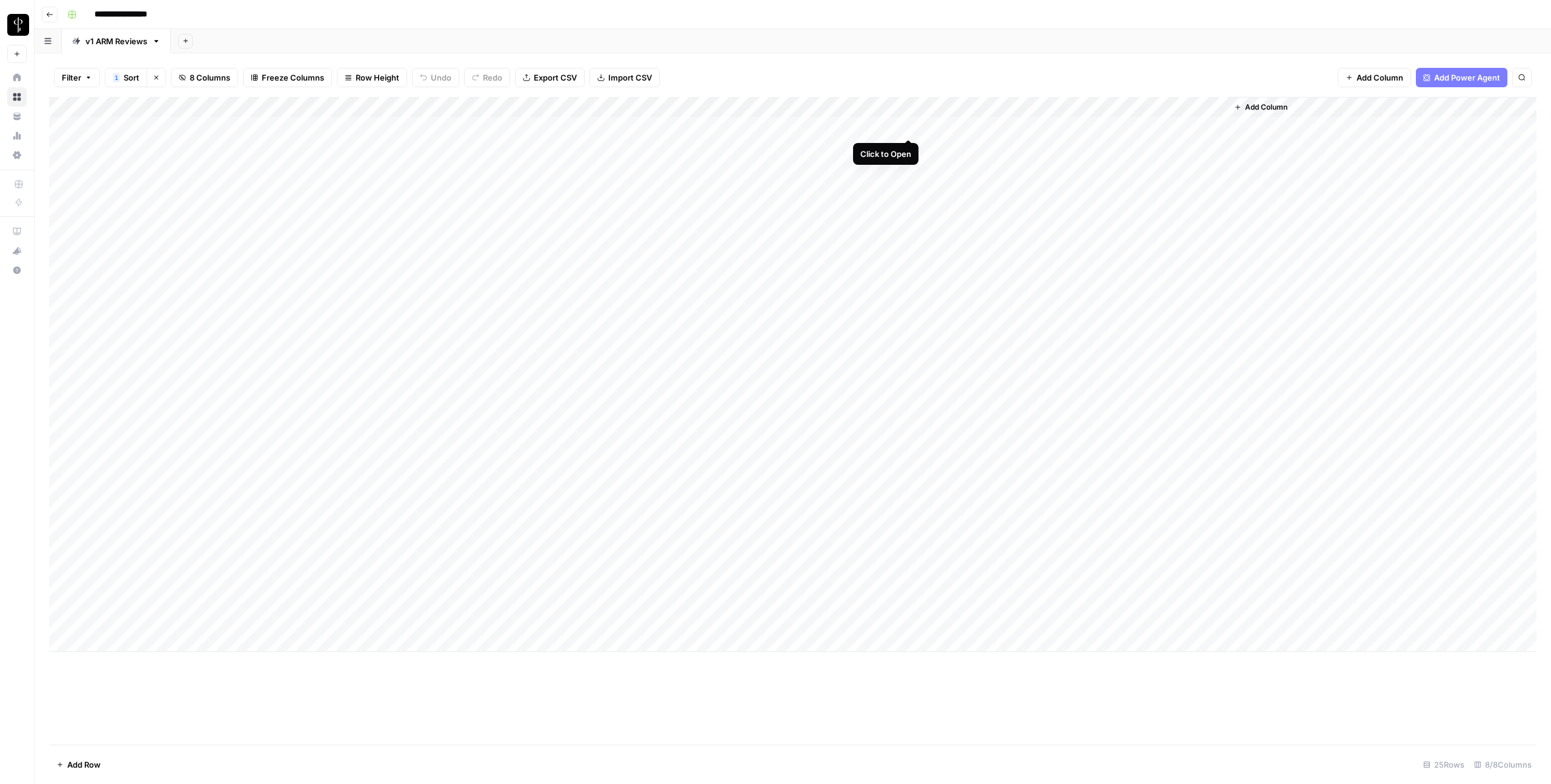
click at [905, 127] on div "Add Column" at bounding box center [793, 374] width 1487 height 555
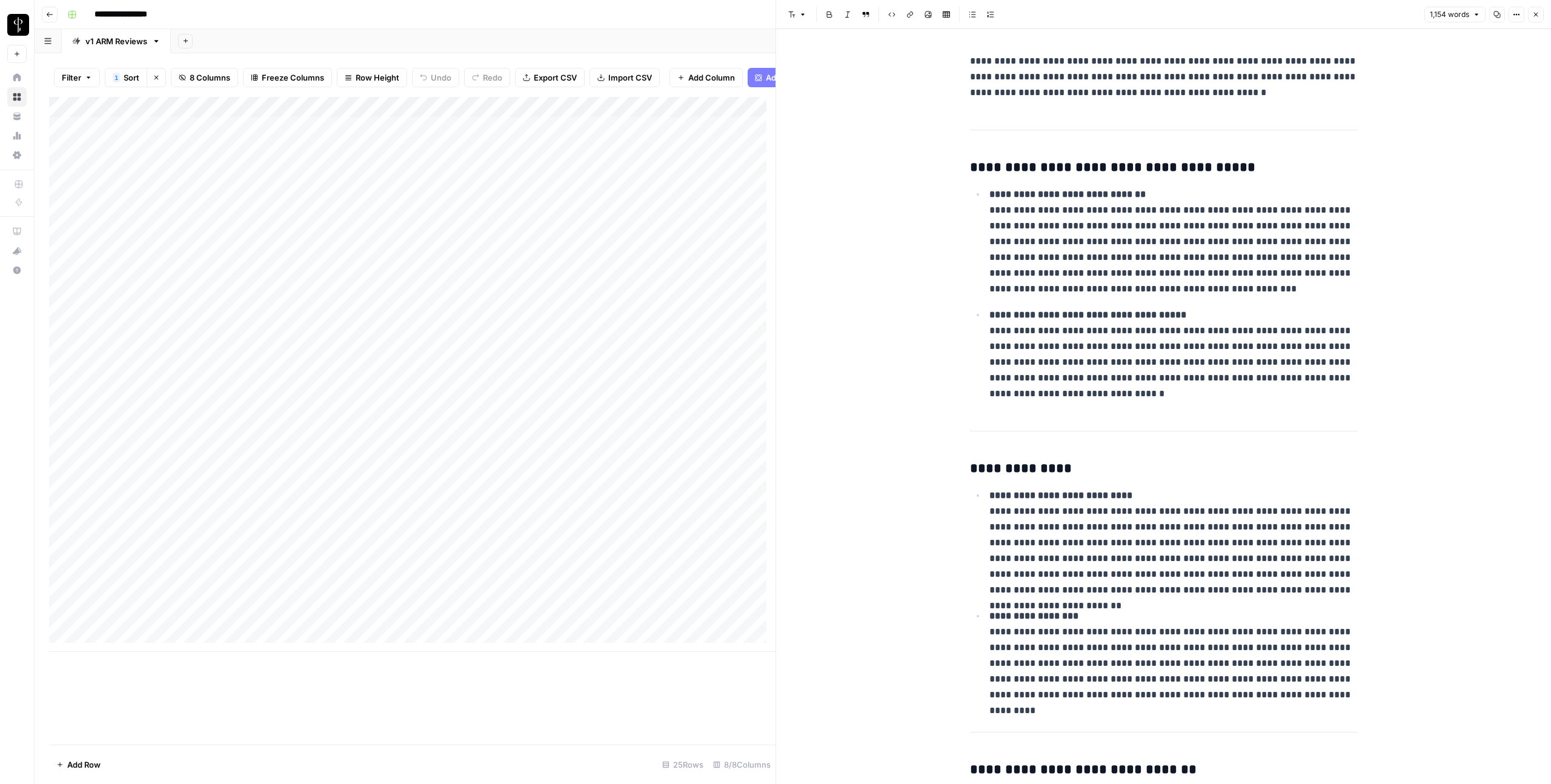
click at [584, 40] on div "Add Sheet" at bounding box center [861, 41] width 1380 height 24
click at [1535, 13] on icon "button" at bounding box center [1536, 15] width 7 height 7
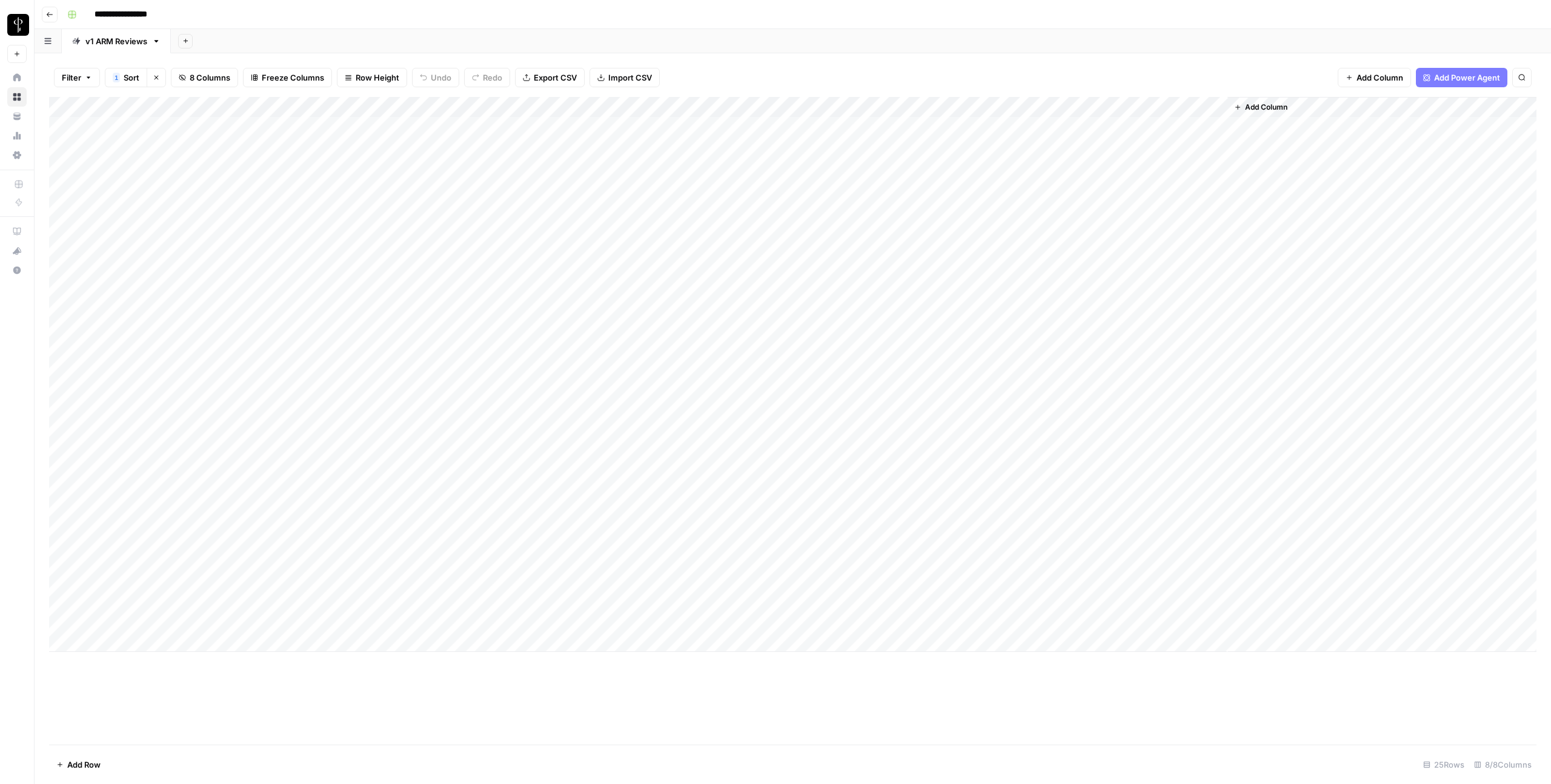
click at [769, 125] on div "Add Column" at bounding box center [793, 374] width 1487 height 555
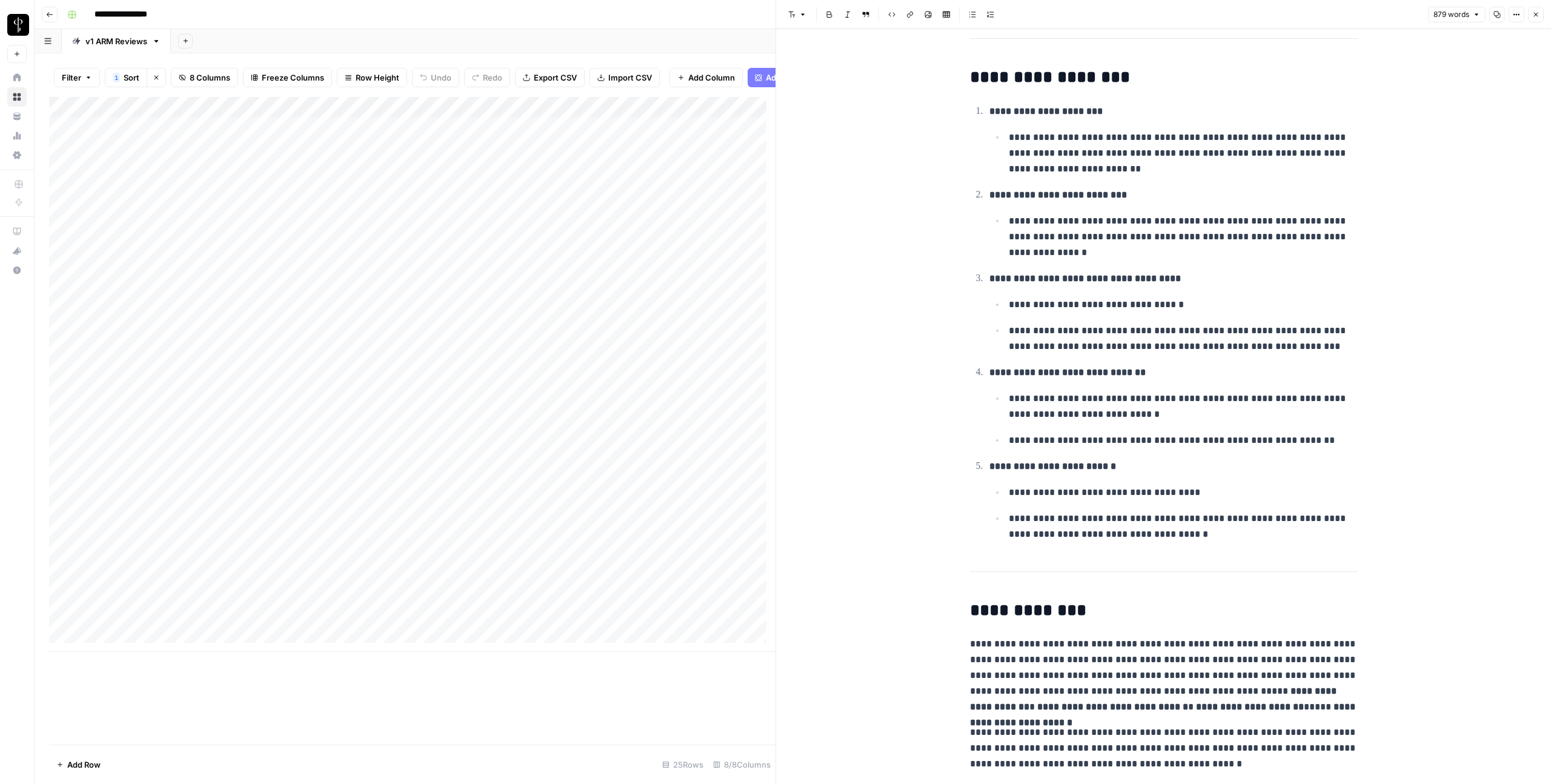
scroll to position [2097, 0]
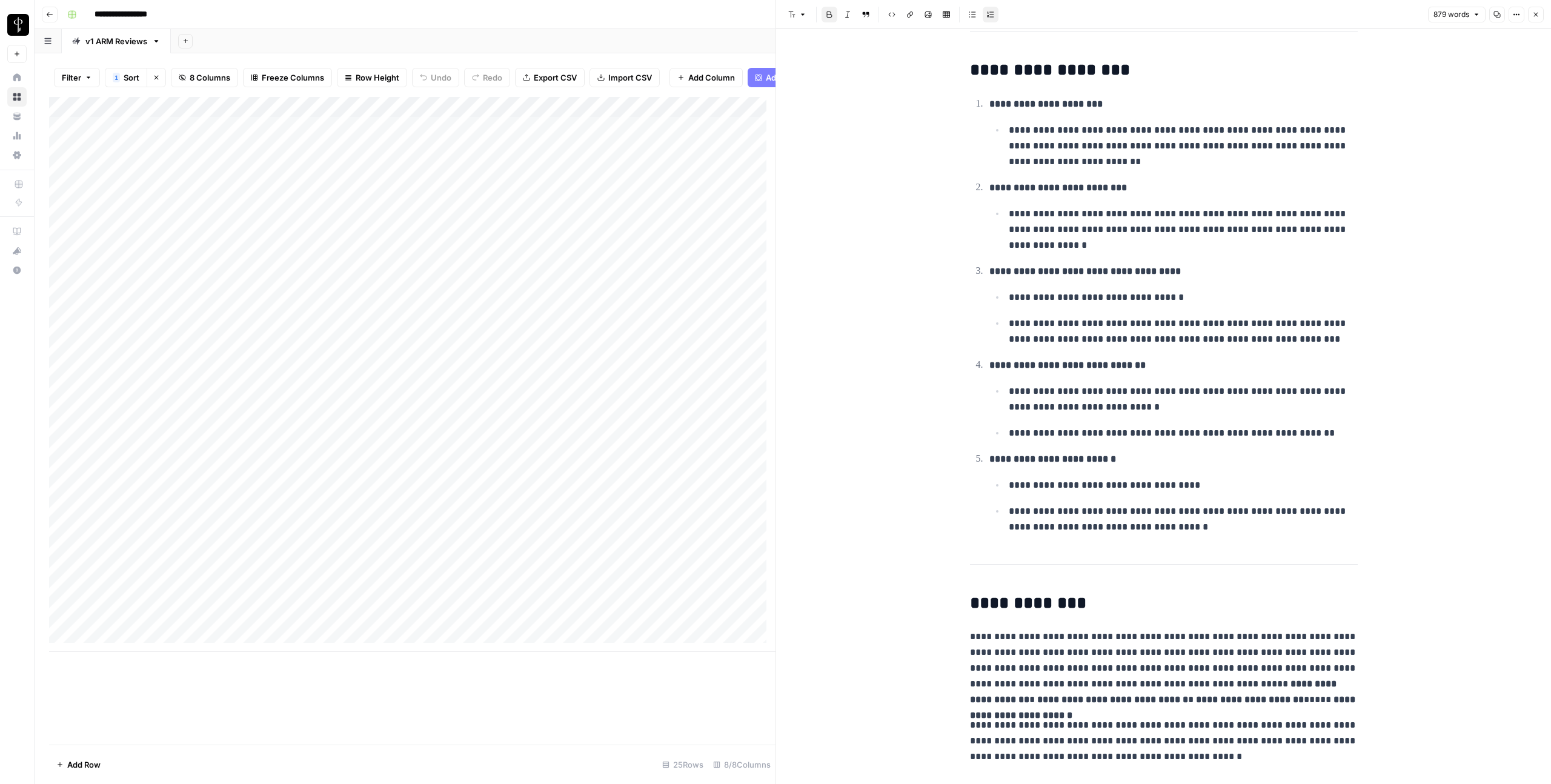
drag, startPoint x: 985, startPoint y: 189, endPoint x: 1109, endPoint y: 191, distance: 124.0
click at [1108, 192] on strong "**********" at bounding box center [1058, 187] width 138 height 9
click at [1138, 189] on p "**********" at bounding box center [1174, 187] width 368 height 16
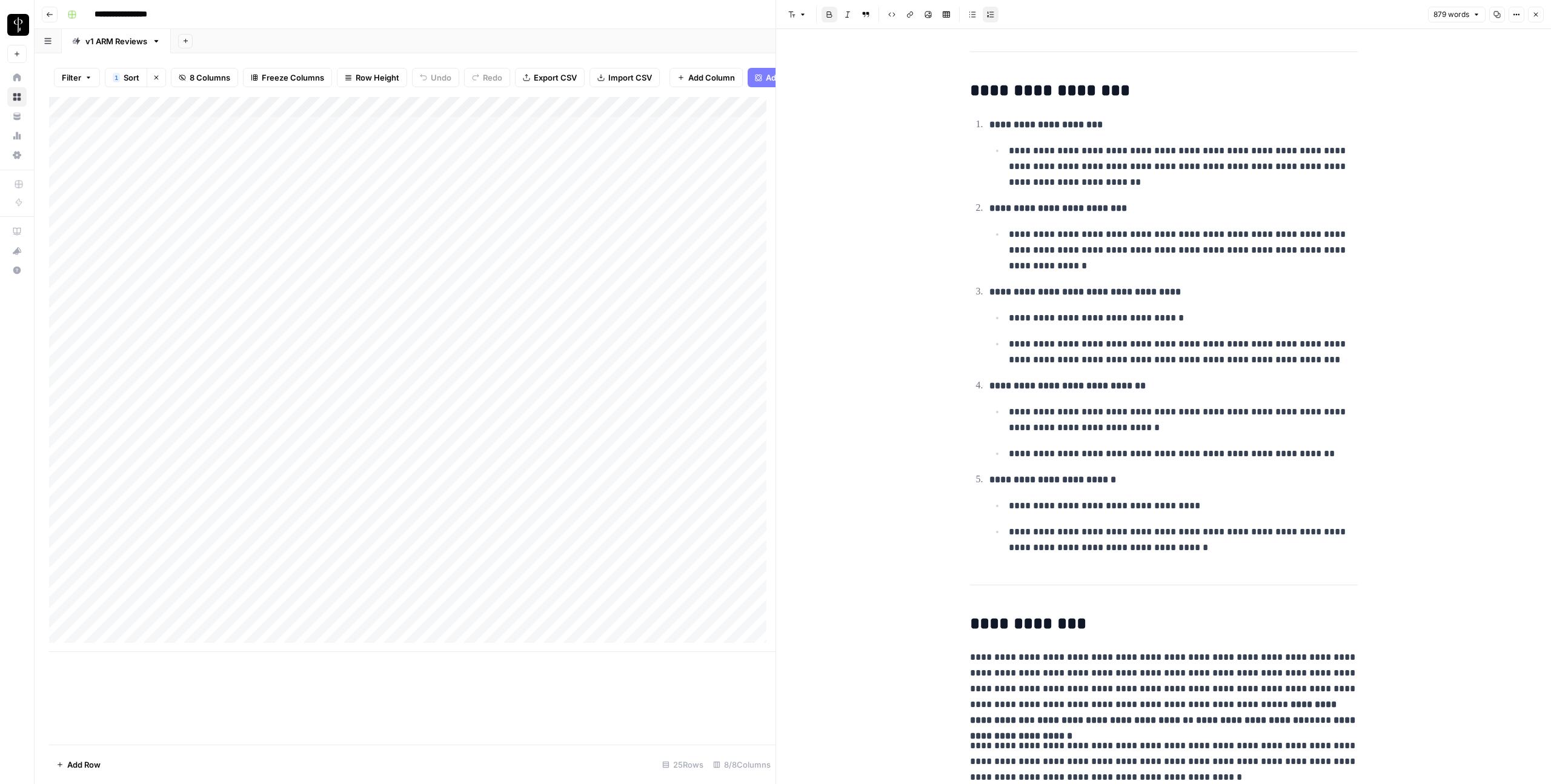
scroll to position [2076, 0]
drag, startPoint x: 1154, startPoint y: 556, endPoint x: 989, endPoint y: 264, distance: 335.4
drag, startPoint x: 982, startPoint y: 87, endPoint x: 1112, endPoint y: 351, distance: 294.3
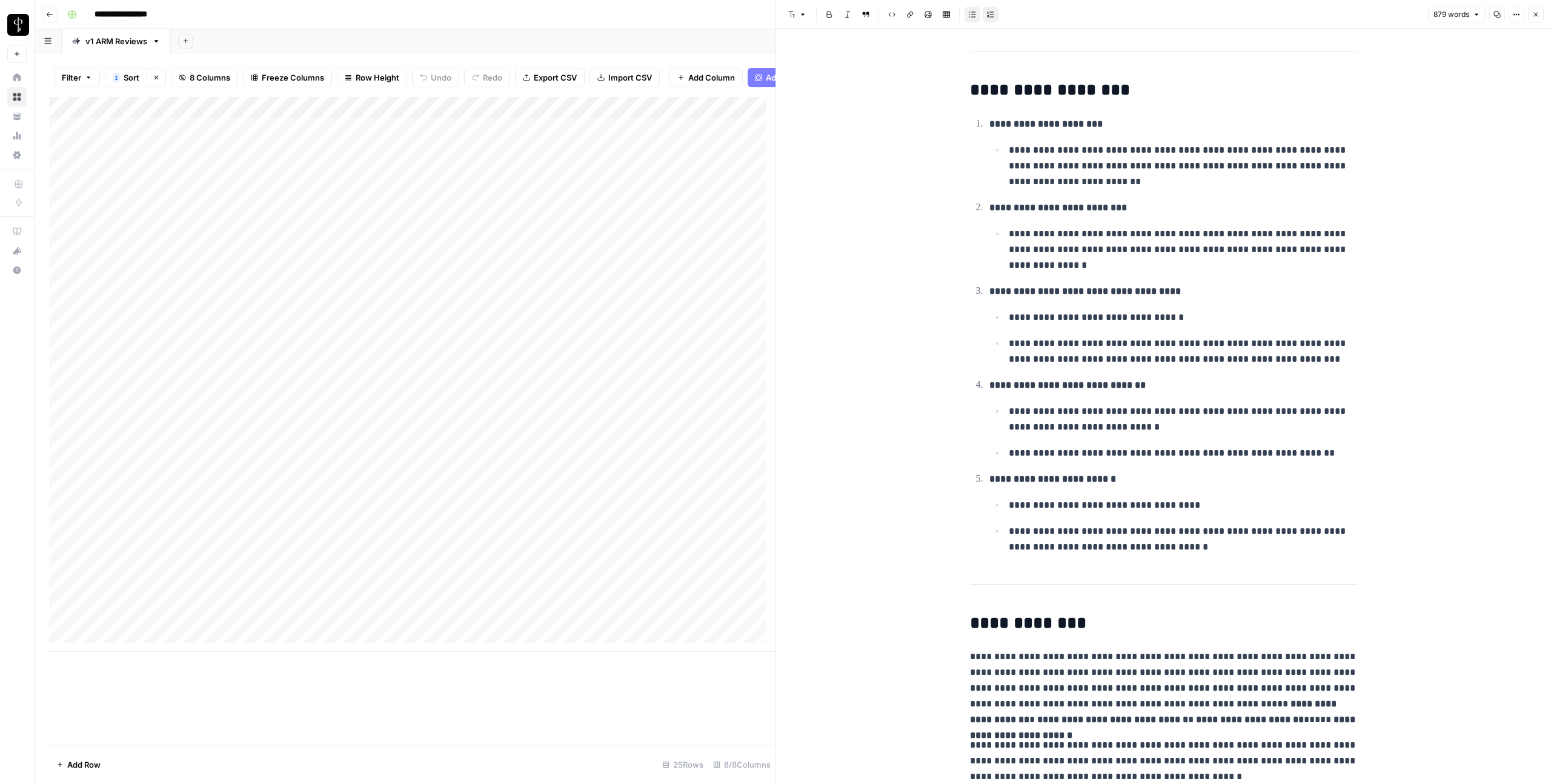
click at [1197, 513] on ul "**********" at bounding box center [1174, 526] width 368 height 58
click at [1513, 17] on icon "button" at bounding box center [1517, 15] width 7 height 7
click at [1494, 132] on span "Code" at bounding box center [1481, 128] width 58 height 12
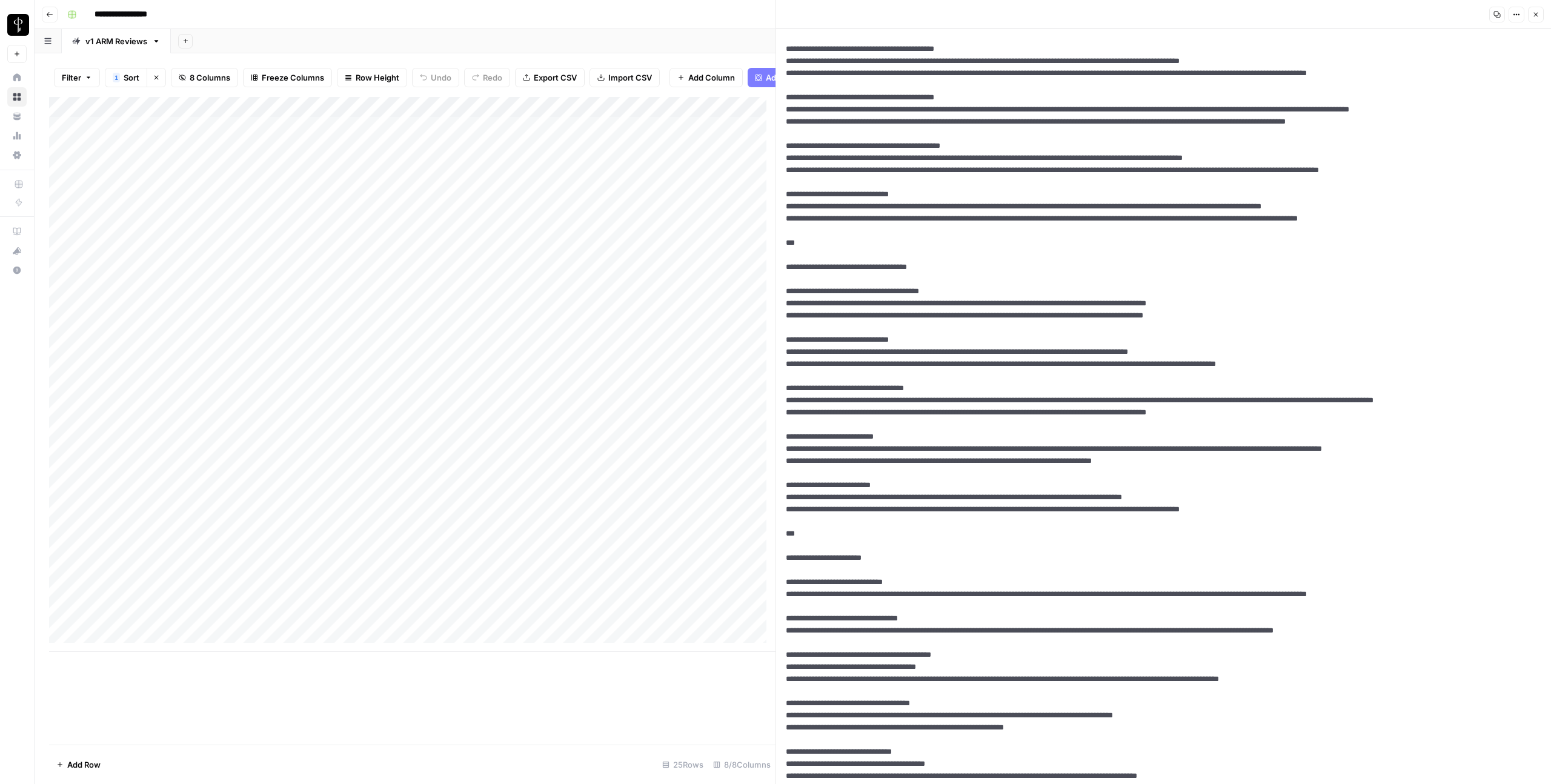
scroll to position [645, 0]
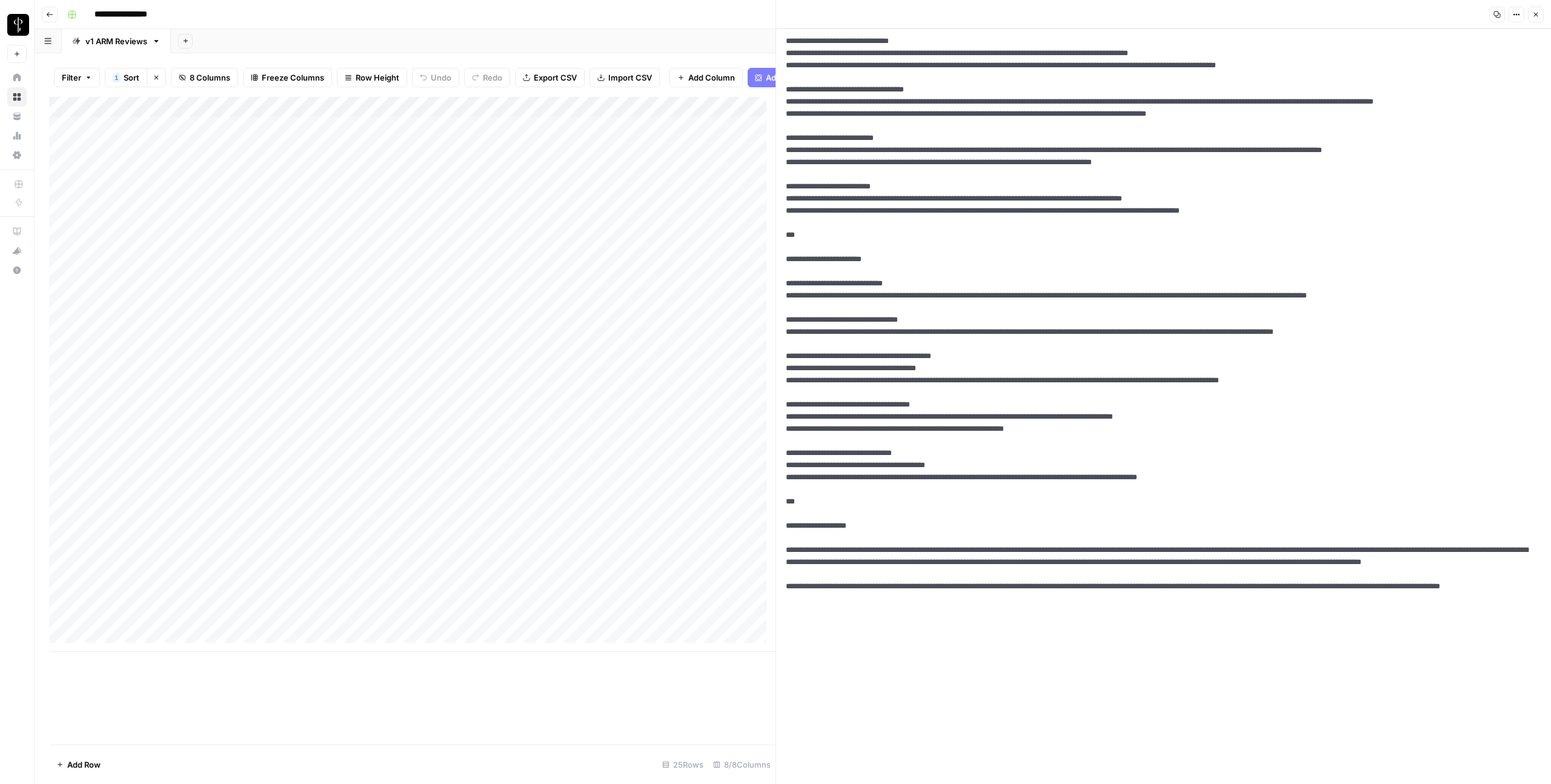
click at [926, 385] on textarea at bounding box center [1159, 83] width 766 height 1400
drag, startPoint x: 785, startPoint y: 395, endPoint x: 1243, endPoint y: 646, distance: 522.3
click at [1243, 646] on textarea at bounding box center [1159, 83] width 766 height 1400
click at [1067, 773] on textarea at bounding box center [1159, 83] width 766 height 1400
drag, startPoint x: 1069, startPoint y: 769, endPoint x: 790, endPoint y: 407, distance: 457.0
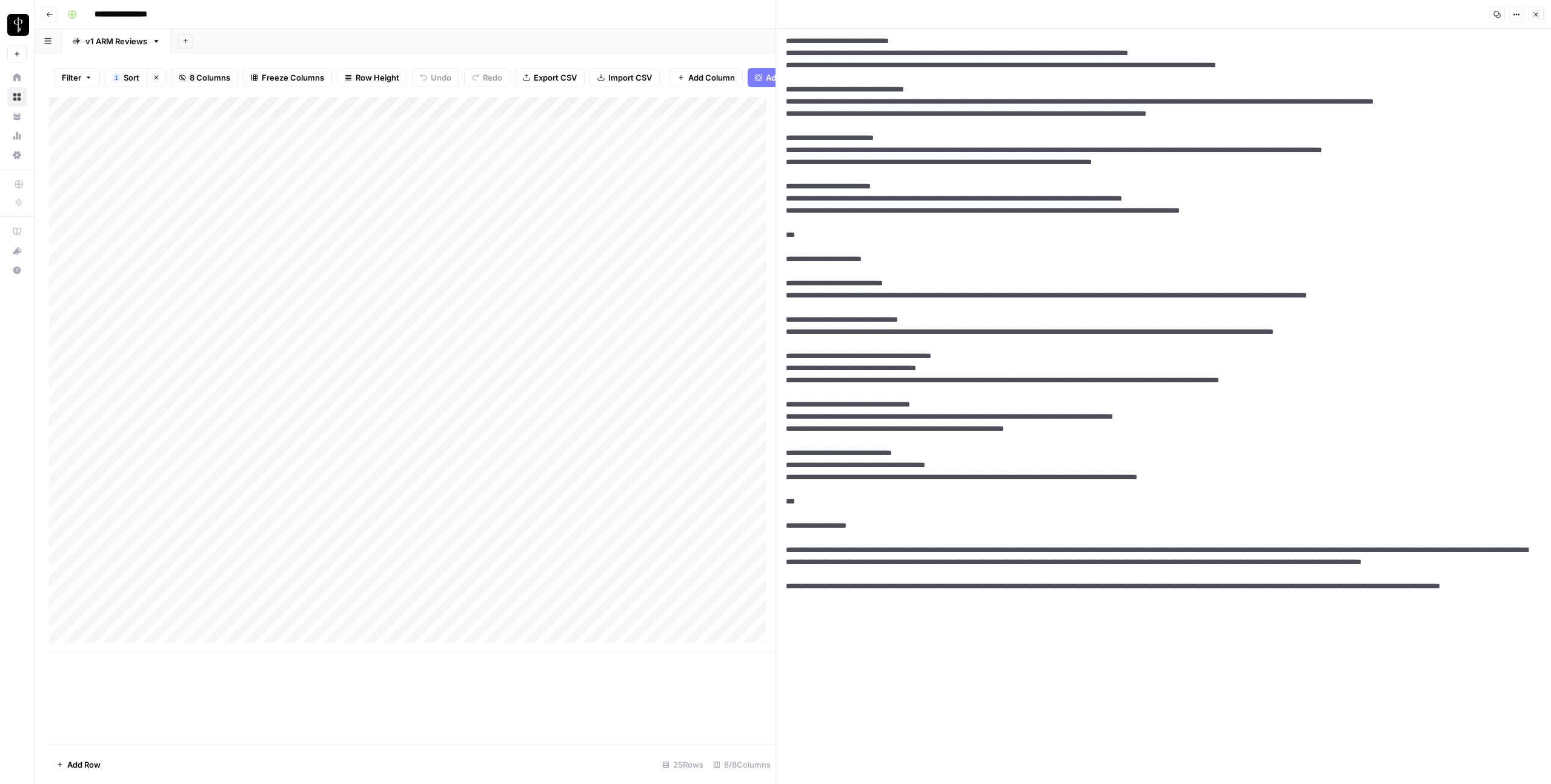
click at [790, 407] on textarea at bounding box center [1159, 83] width 766 height 1400
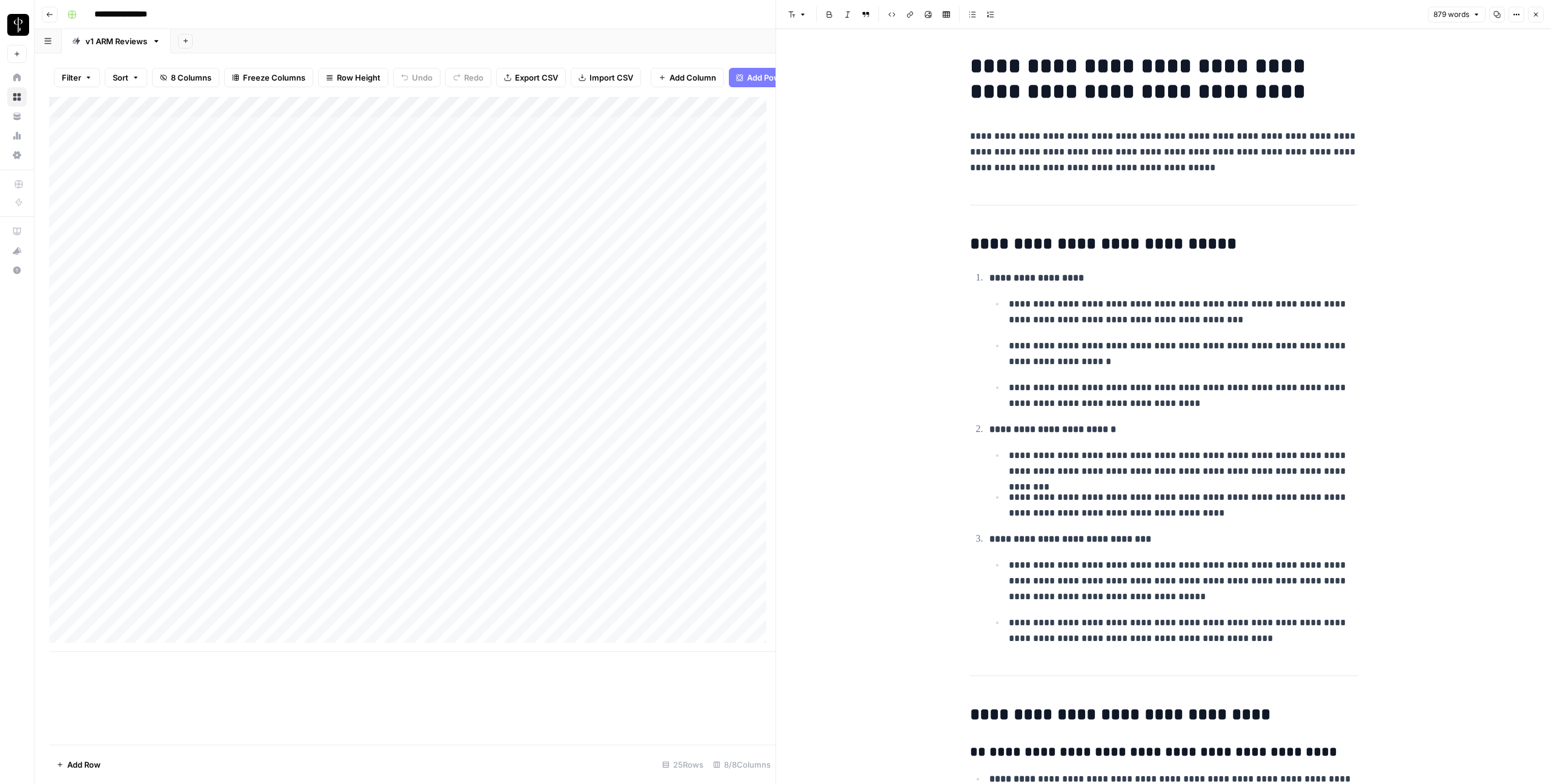
click at [1532, 13] on icon "button" at bounding box center [1536, 15] width 7 height 7
